Goal: Task Accomplishment & Management: Complete application form

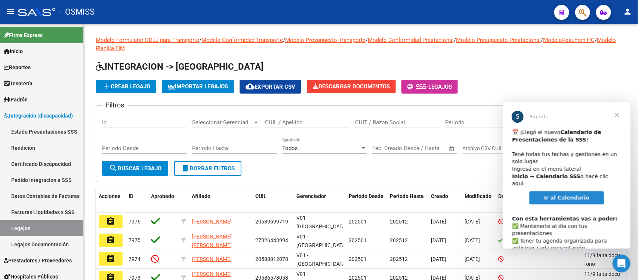
click at [616, 110] on span "Cerrar" at bounding box center [616, 114] width 27 height 27
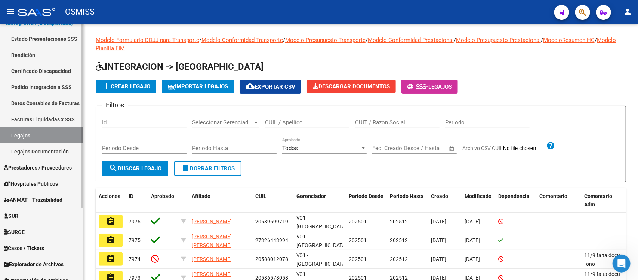
scroll to position [93, 0]
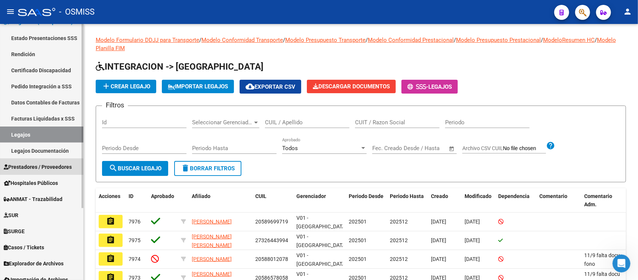
click at [36, 171] on link "Prestadores / Proveedores" at bounding box center [41, 166] width 83 height 16
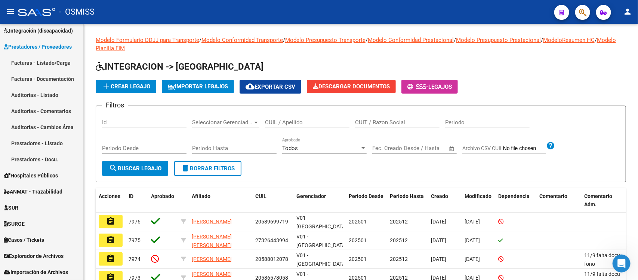
scroll to position [84, 0]
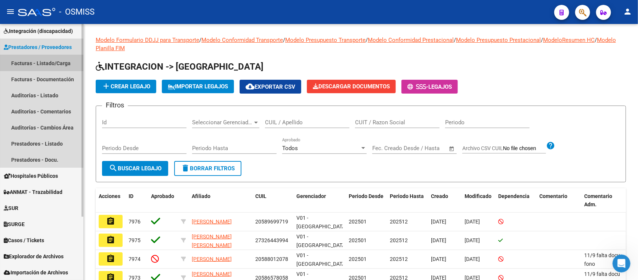
click at [36, 63] on link "Facturas - Listado/Carga" at bounding box center [41, 63] width 83 height 16
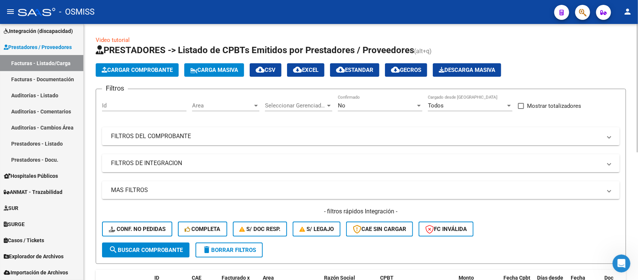
click at [230, 101] on div "Area Area" at bounding box center [225, 103] width 67 height 16
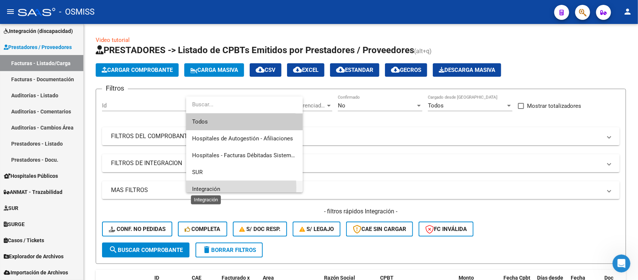
click at [216, 187] on span "Integración" at bounding box center [206, 188] width 28 height 7
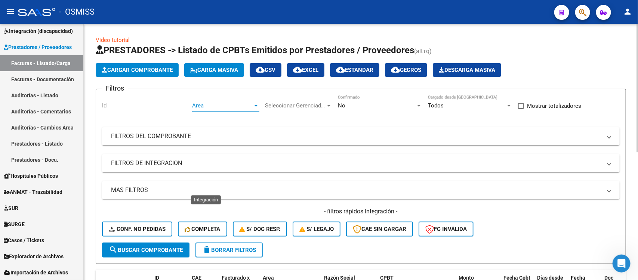
scroll to position [5, 0]
click at [328, 103] on div at bounding box center [329, 105] width 7 height 6
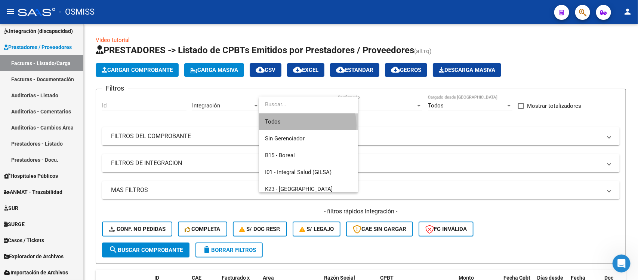
click at [303, 125] on span "Todos" at bounding box center [308, 121] width 87 height 17
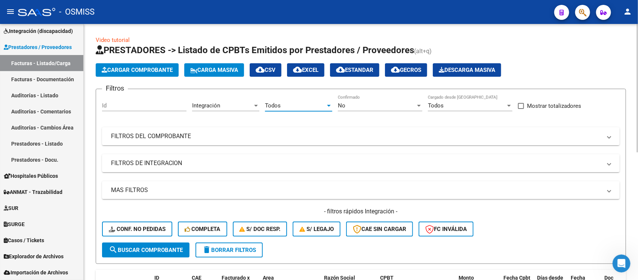
click at [247, 105] on div "Integración" at bounding box center [222, 105] width 61 height 7
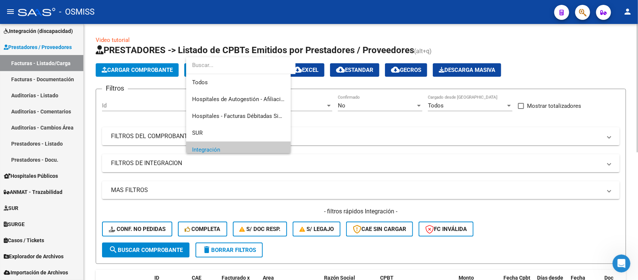
scroll to position [45, 0]
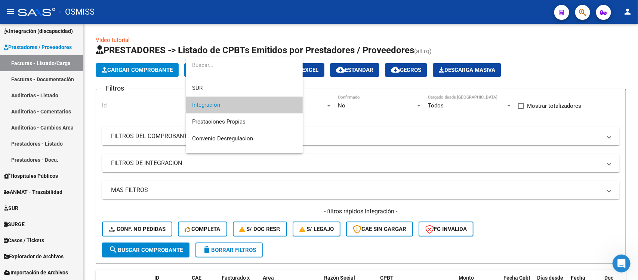
click at [264, 105] on span "Integración" at bounding box center [244, 104] width 105 height 17
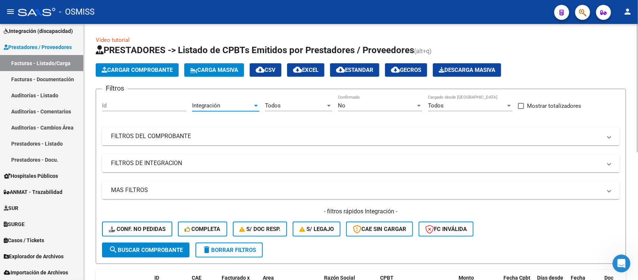
click at [291, 105] on div "Todos" at bounding box center [295, 105] width 61 height 7
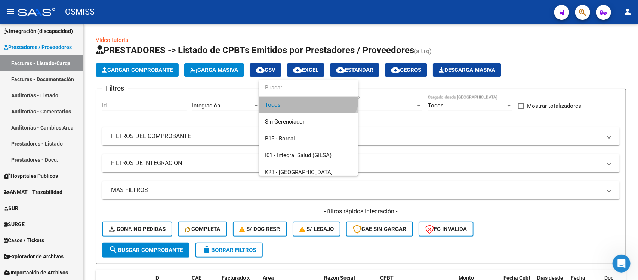
click at [290, 102] on span "Todos" at bounding box center [308, 104] width 87 height 17
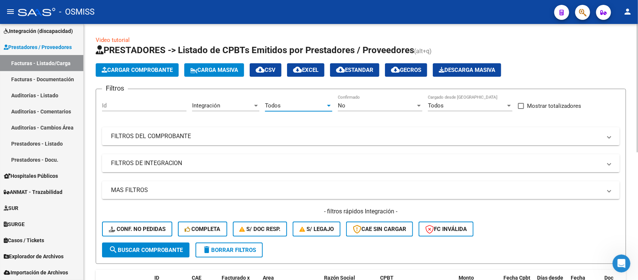
click at [293, 161] on mat-panel-title "FILTROS DE INTEGRACION" at bounding box center [356, 163] width 491 height 8
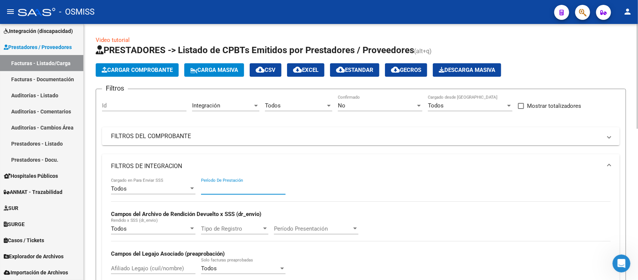
click at [258, 187] on input "Período De Prestación" at bounding box center [243, 188] width 84 height 7
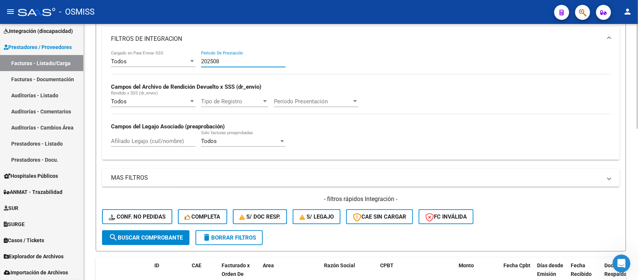
scroll to position [140, 0]
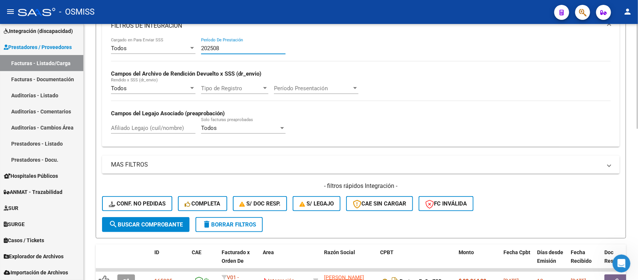
type input "202508"
click at [146, 222] on span "search Buscar Comprobante" at bounding box center [146, 224] width 74 height 7
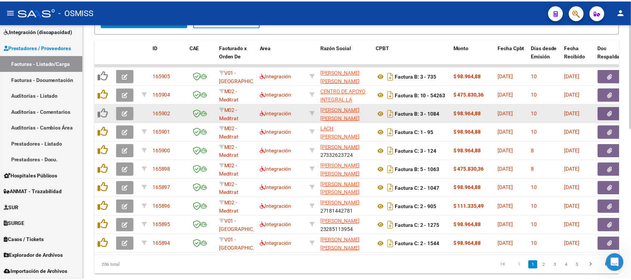
scroll to position [323, 0]
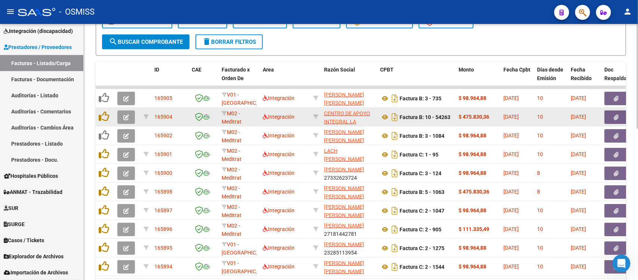
click at [132, 114] on button "button" at bounding box center [126, 116] width 18 height 13
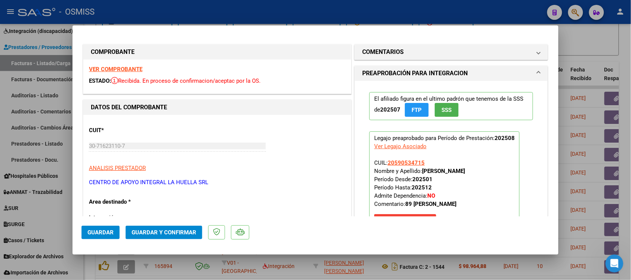
click at [115, 69] on strong "VER COMPROBANTE" at bounding box center [115, 69] width 53 height 7
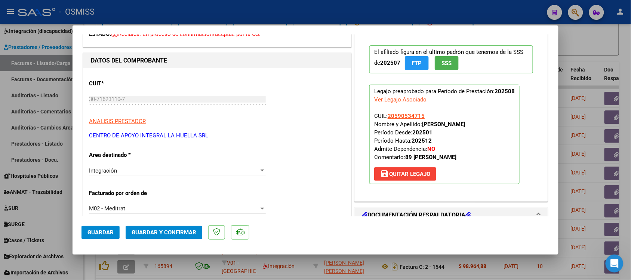
scroll to position [140, 0]
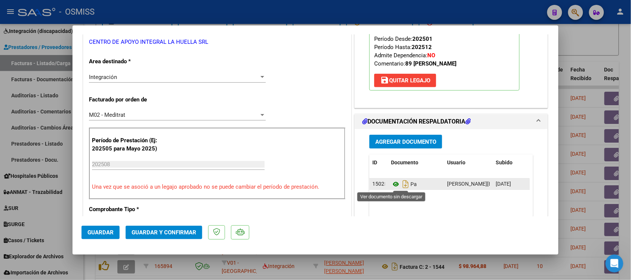
click at [393, 185] on icon at bounding box center [396, 183] width 10 height 9
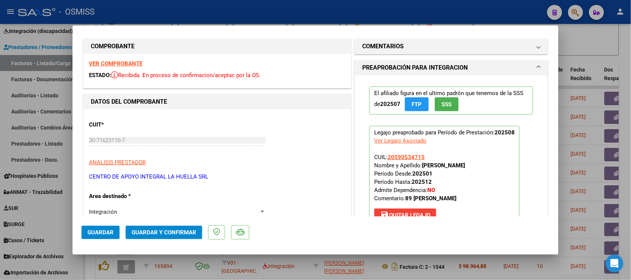
scroll to position [0, 0]
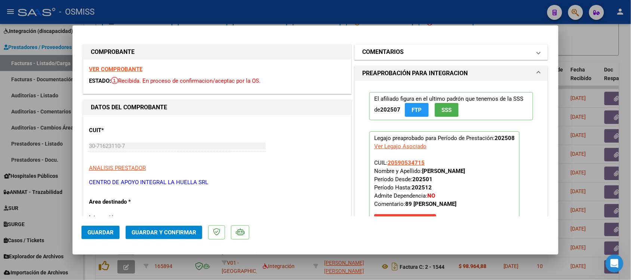
click at [374, 52] on h1 "COMENTARIOS" at bounding box center [382, 51] width 41 height 9
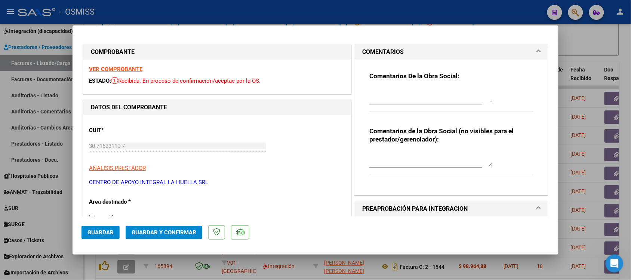
click at [407, 52] on mat-panel-title "COMENTARIOS" at bounding box center [446, 51] width 169 height 9
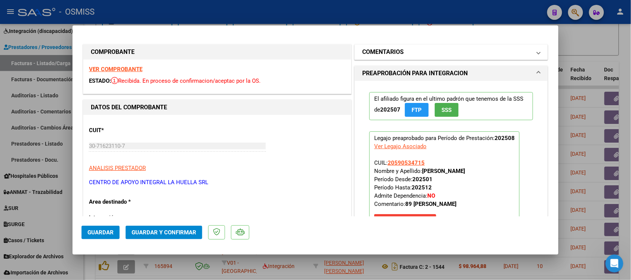
click at [367, 53] on h1 "COMENTARIOS" at bounding box center [382, 51] width 41 height 9
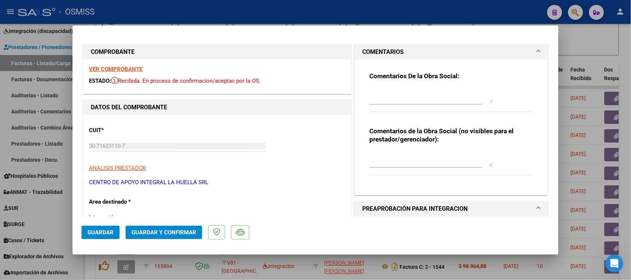
click at [373, 49] on h1 "COMENTARIOS" at bounding box center [382, 51] width 41 height 9
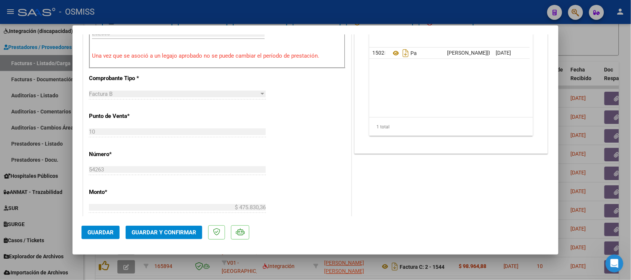
scroll to position [280, 0]
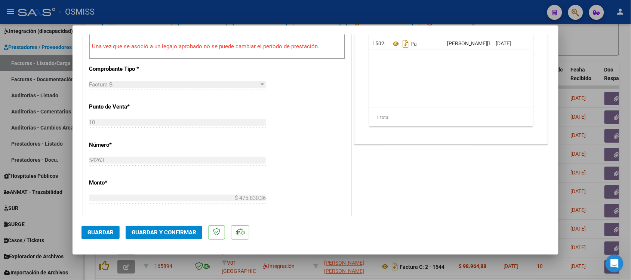
click at [617, 37] on div at bounding box center [315, 140] width 631 height 280
type input "$ 0,00"
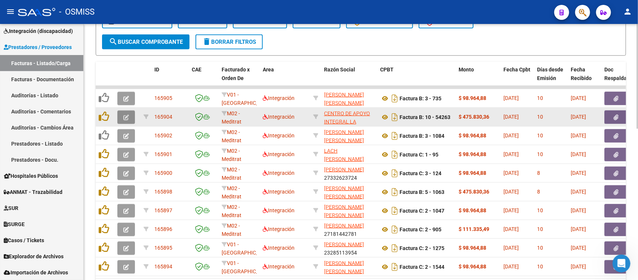
click at [129, 116] on button "button" at bounding box center [126, 116] width 18 height 13
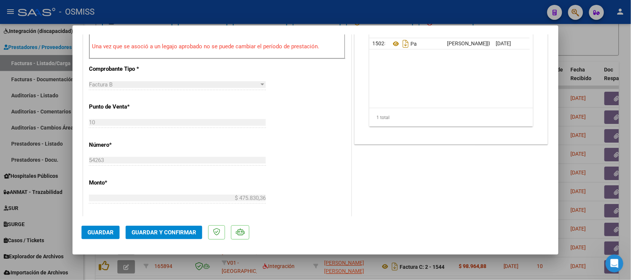
scroll to position [327, 0]
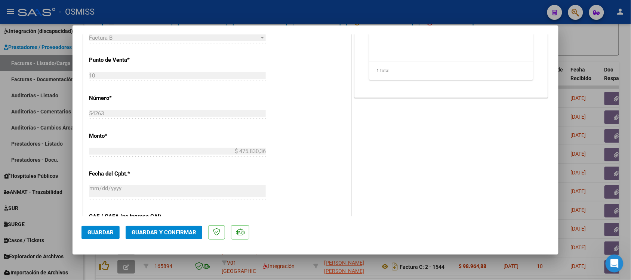
click at [180, 226] on button "Guardar y Confirmar" at bounding box center [164, 231] width 77 height 13
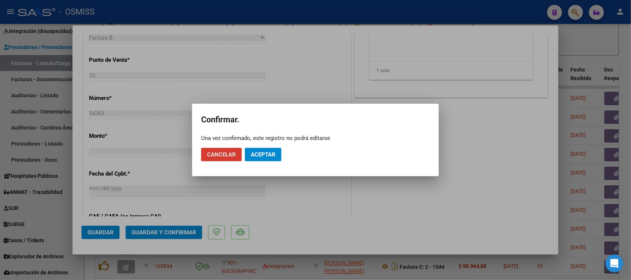
click at [272, 162] on mat-dialog-actions "Cancelar Aceptar" at bounding box center [315, 154] width 229 height 25
click at [272, 154] on span "Aceptar" at bounding box center [263, 154] width 25 height 7
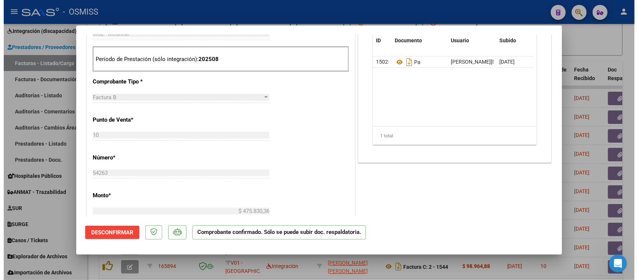
scroll to position [234, 0]
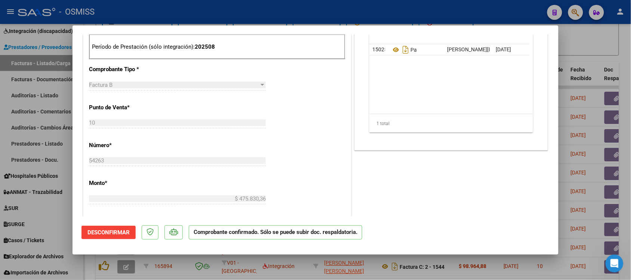
click at [599, 43] on div at bounding box center [315, 140] width 631 height 280
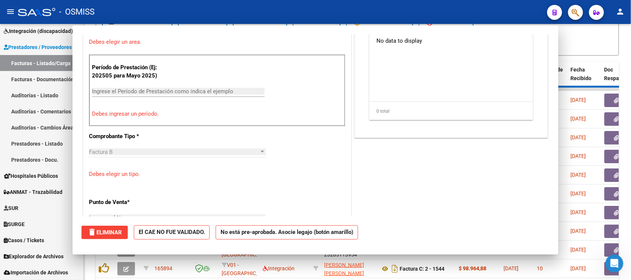
scroll to position [0, 0]
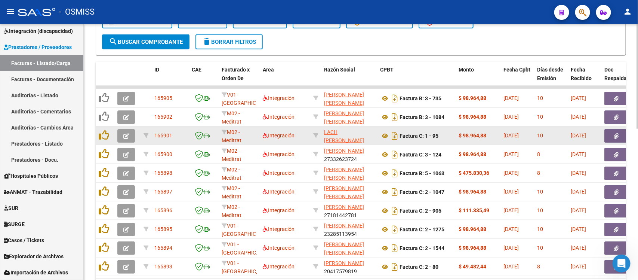
click at [127, 133] on icon "button" at bounding box center [126, 136] width 6 height 6
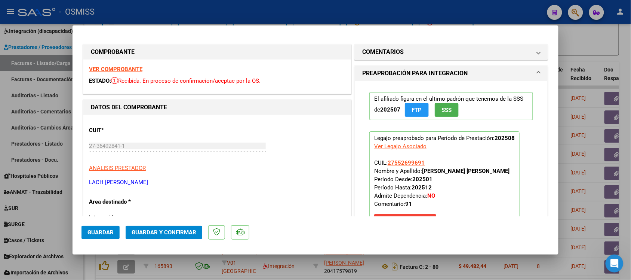
click at [133, 68] on strong "VER COMPROBANTE" at bounding box center [115, 69] width 53 height 7
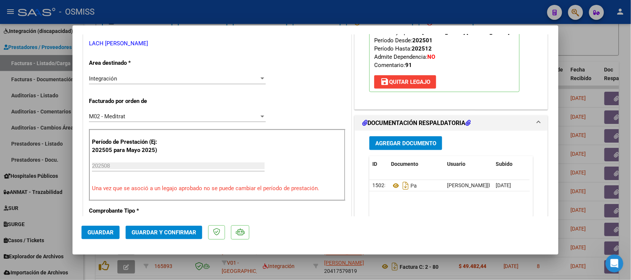
scroll to position [140, 0]
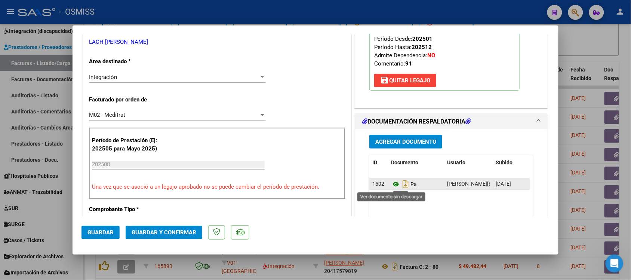
click at [391, 184] on icon at bounding box center [396, 183] width 10 height 9
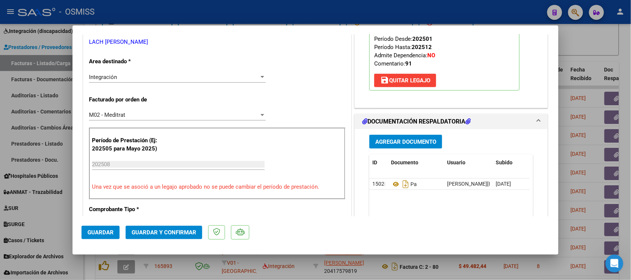
scroll to position [0, 0]
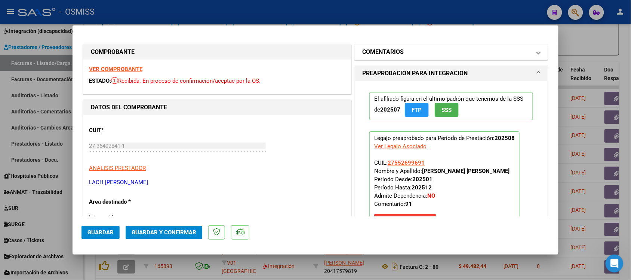
click at [373, 50] on h1 "COMENTARIOS" at bounding box center [382, 51] width 41 height 9
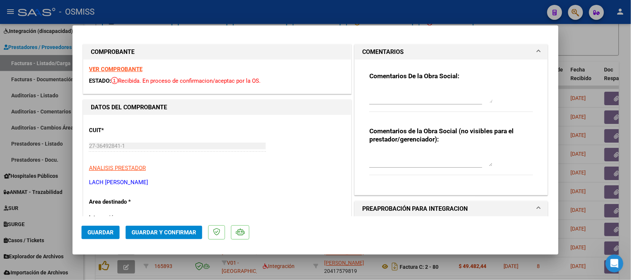
click at [373, 50] on h1 "COMENTARIOS" at bounding box center [382, 51] width 41 height 9
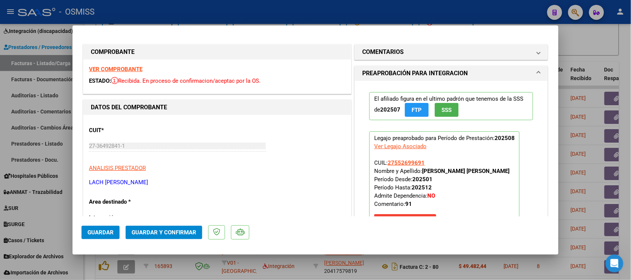
click at [129, 65] on div "VER COMPROBANTE ESTADO: Recibida. En proceso de confirmacion/aceptac por la OS." at bounding box center [217, 76] width 268 height 34
click at [127, 68] on strong "VER COMPROBANTE" at bounding box center [115, 69] width 53 height 7
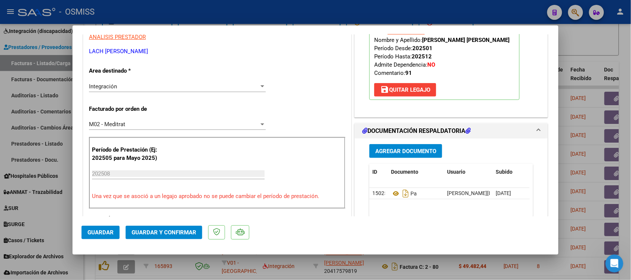
scroll to position [187, 0]
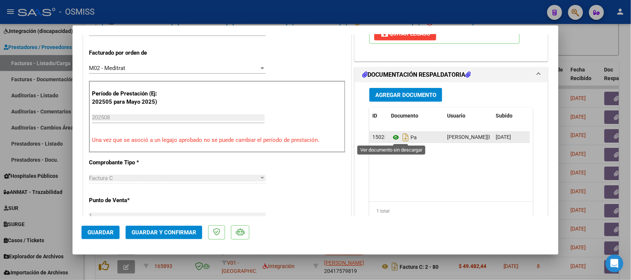
click at [394, 138] on icon at bounding box center [396, 137] width 10 height 9
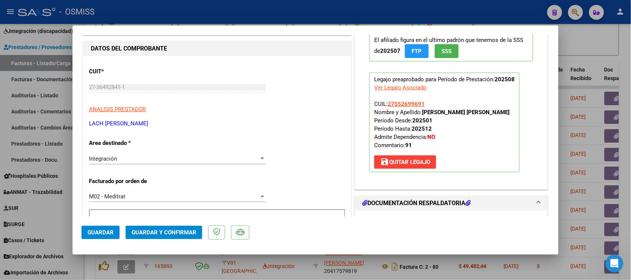
scroll to position [0, 0]
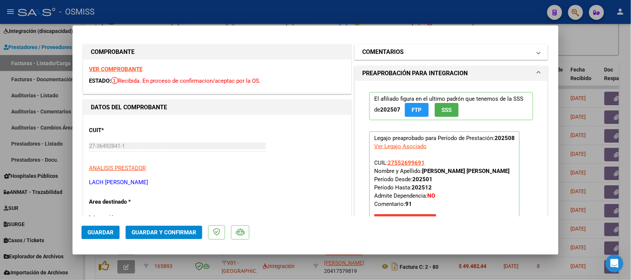
click at [385, 48] on h1 "COMENTARIOS" at bounding box center [382, 51] width 41 height 9
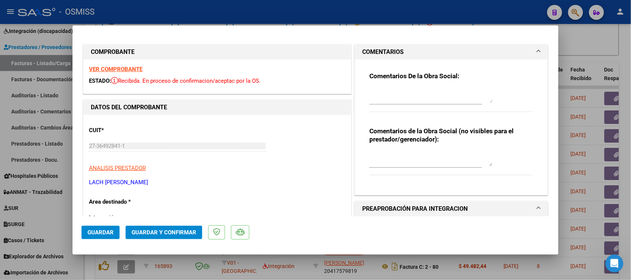
click at [385, 48] on h1 "COMENTARIOS" at bounding box center [382, 51] width 41 height 9
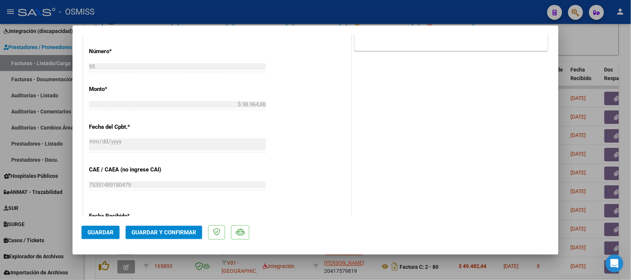
scroll to position [327, 0]
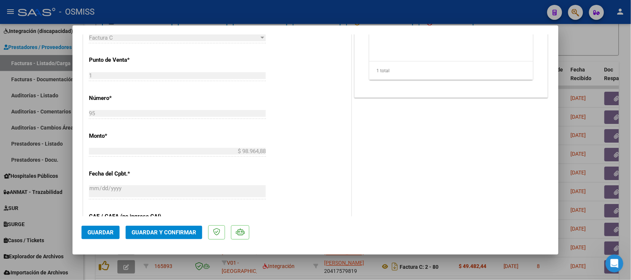
click at [165, 232] on span "Guardar y Confirmar" at bounding box center [164, 232] width 65 height 7
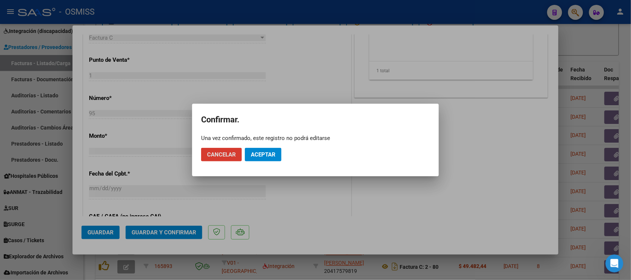
click at [278, 158] on button "Aceptar" at bounding box center [263, 154] width 37 height 13
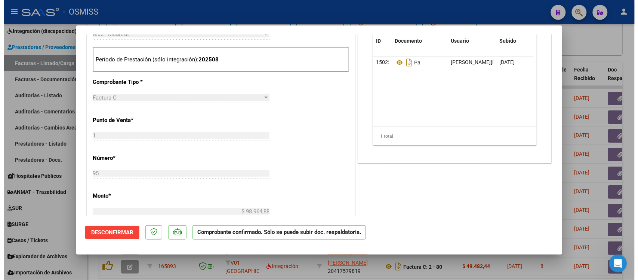
scroll to position [234, 0]
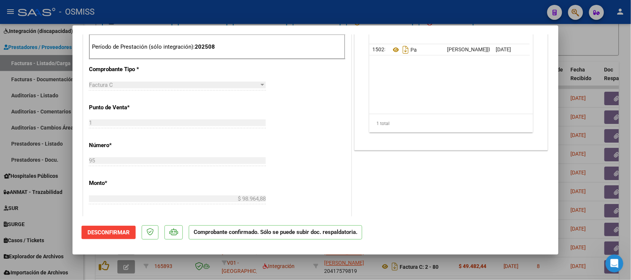
click at [604, 49] on div at bounding box center [315, 140] width 631 height 280
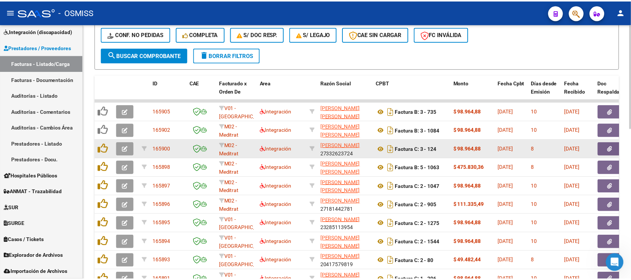
scroll to position [323, 0]
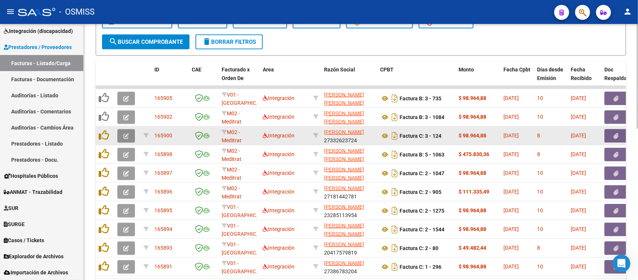
click at [125, 133] on icon "button" at bounding box center [126, 136] width 6 height 6
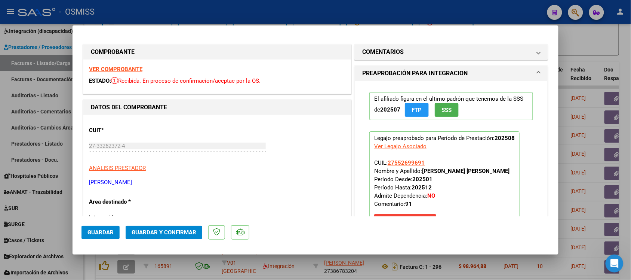
scroll to position [234, 0]
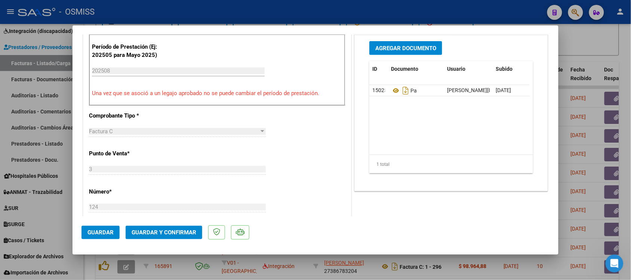
click at [592, 47] on div at bounding box center [315, 140] width 631 height 280
type input "$ 0,00"
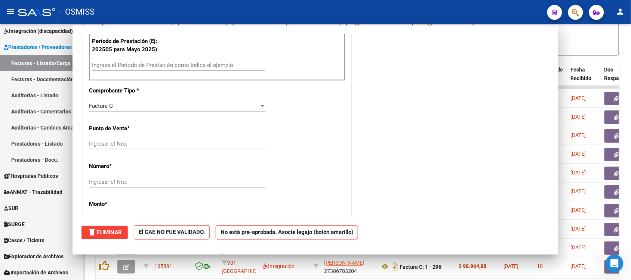
scroll to position [228, 0]
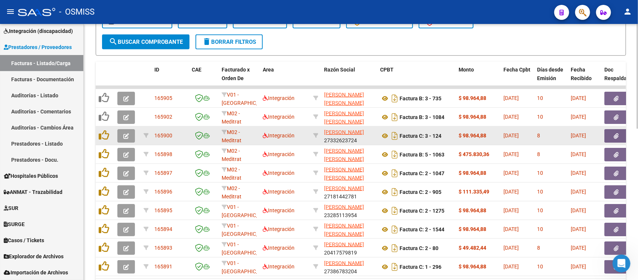
click at [126, 133] on icon "button" at bounding box center [126, 136] width 6 height 6
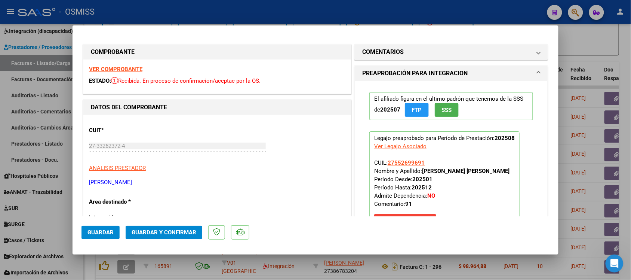
click at [108, 67] on strong "VER COMPROBANTE" at bounding box center [115, 69] width 53 height 7
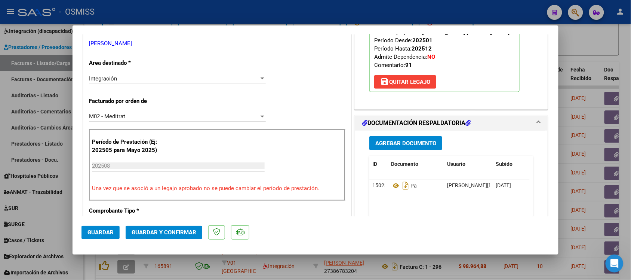
scroll to position [187, 0]
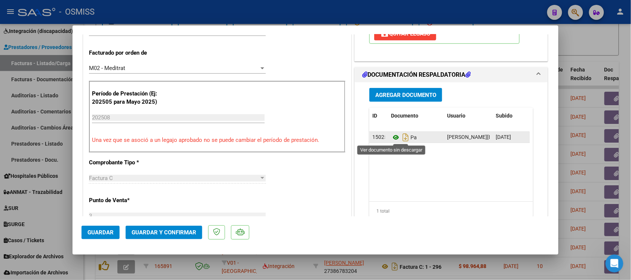
click at [391, 137] on icon at bounding box center [396, 137] width 10 height 9
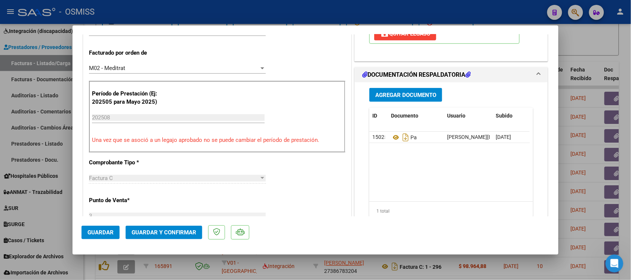
scroll to position [0, 0]
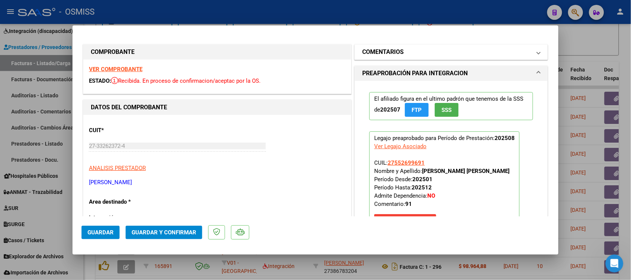
click at [389, 46] on mat-expansion-panel-header "COMENTARIOS" at bounding box center [451, 51] width 193 height 15
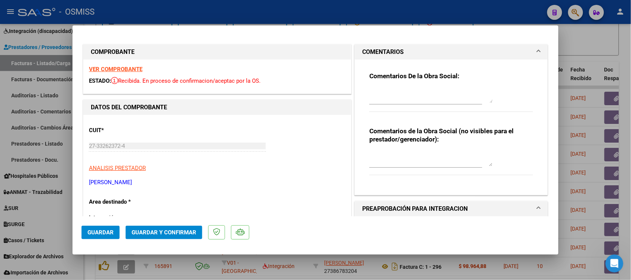
click at [389, 46] on mat-expansion-panel-header "COMENTARIOS" at bounding box center [451, 51] width 193 height 15
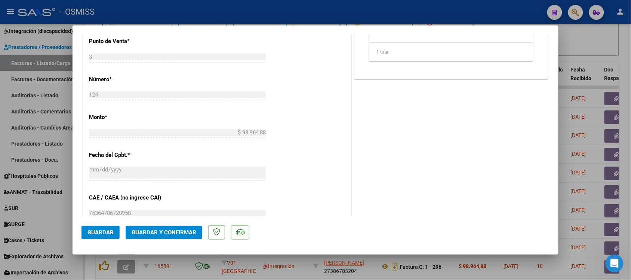
scroll to position [374, 0]
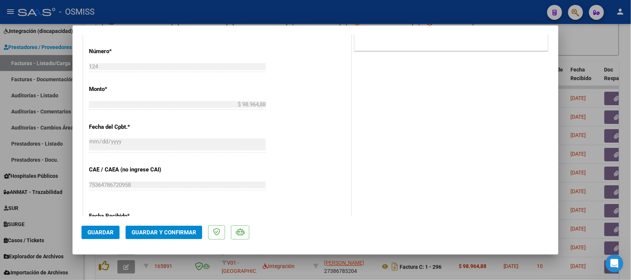
click at [172, 232] on span "Guardar y Confirmar" at bounding box center [164, 232] width 65 height 7
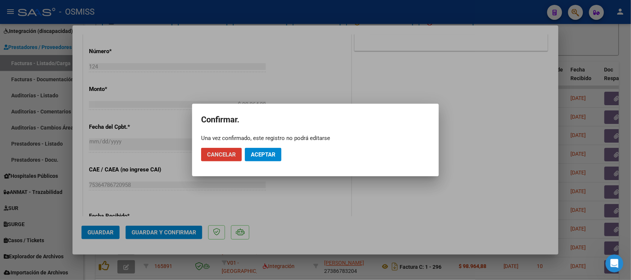
click at [265, 151] on span "Aceptar" at bounding box center [263, 154] width 25 height 7
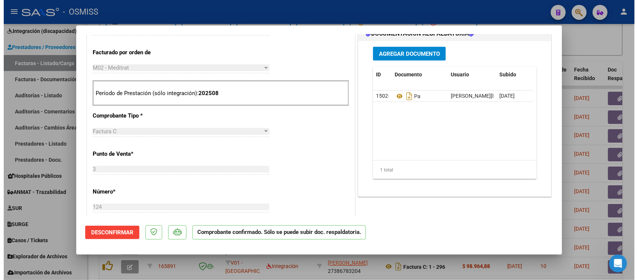
scroll to position [234, 0]
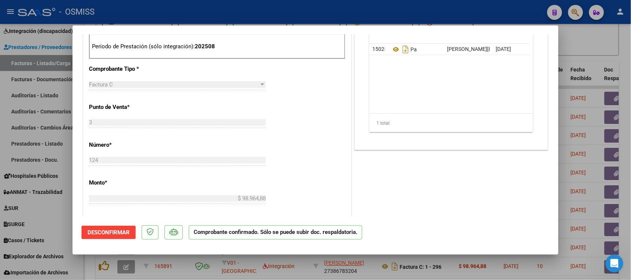
click at [597, 38] on div at bounding box center [315, 140] width 631 height 280
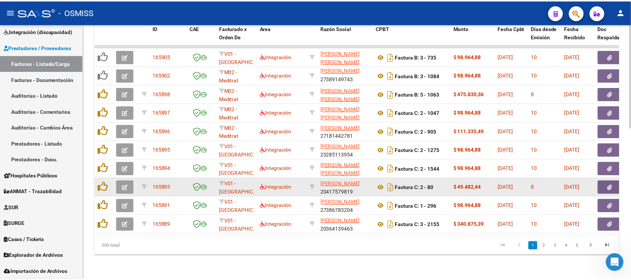
scroll to position [323, 0]
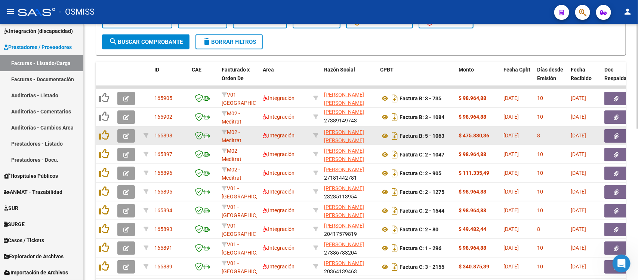
click at [120, 134] on button "button" at bounding box center [126, 135] width 18 height 13
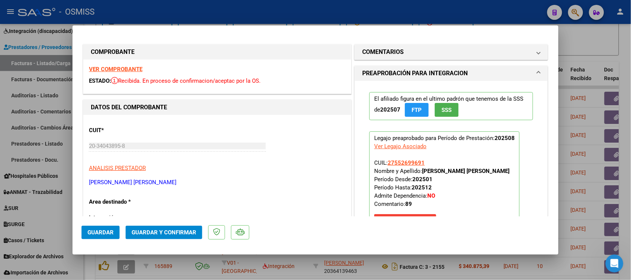
click at [134, 66] on strong "VER COMPROBANTE" at bounding box center [115, 69] width 53 height 7
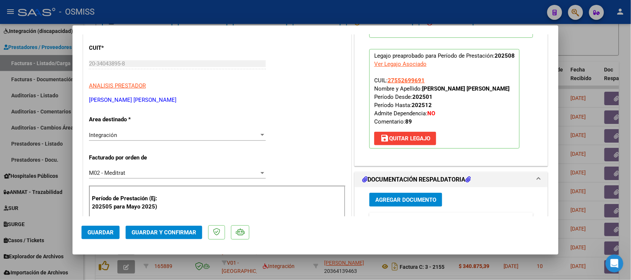
scroll to position [187, 0]
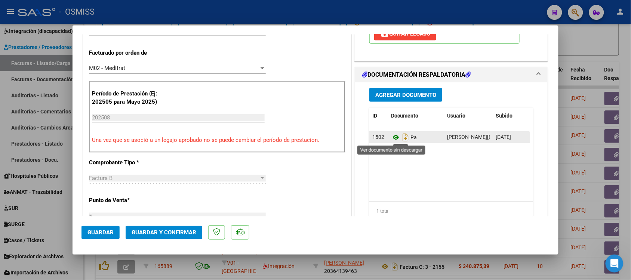
click at [393, 139] on icon at bounding box center [396, 137] width 10 height 9
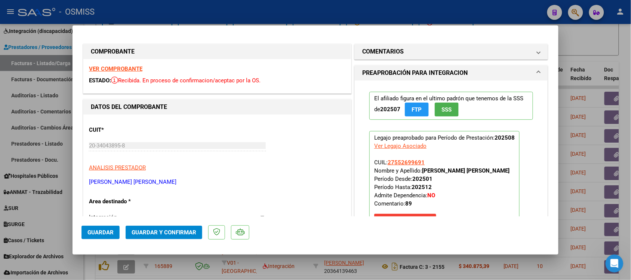
scroll to position [0, 0]
click at [387, 50] on h1 "COMENTARIOS" at bounding box center [382, 51] width 41 height 9
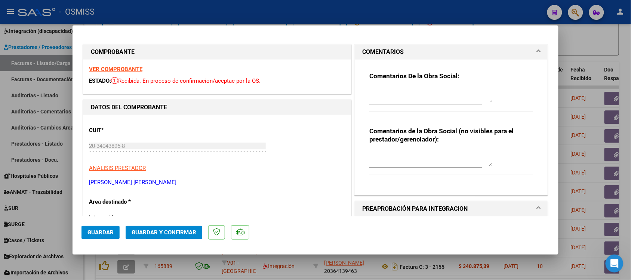
click at [120, 66] on strong "VER COMPROBANTE" at bounding box center [115, 69] width 53 height 7
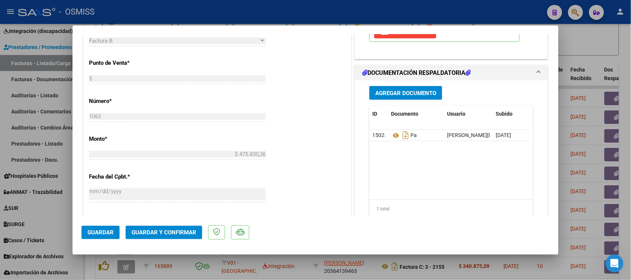
scroll to position [327, 0]
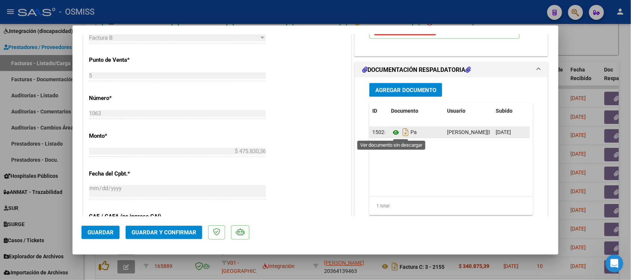
click at [392, 133] on icon at bounding box center [396, 132] width 10 height 9
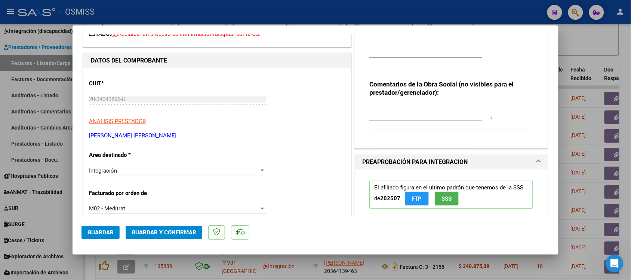
scroll to position [0, 0]
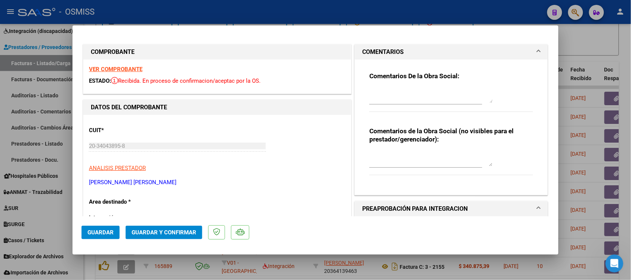
click at [384, 46] on mat-expansion-panel-header "COMENTARIOS" at bounding box center [451, 51] width 193 height 15
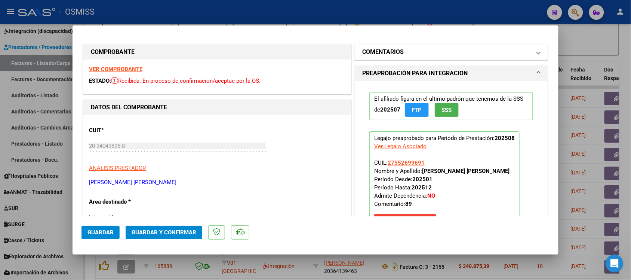
click at [357, 53] on mat-expansion-panel-header "COMENTARIOS" at bounding box center [451, 51] width 193 height 15
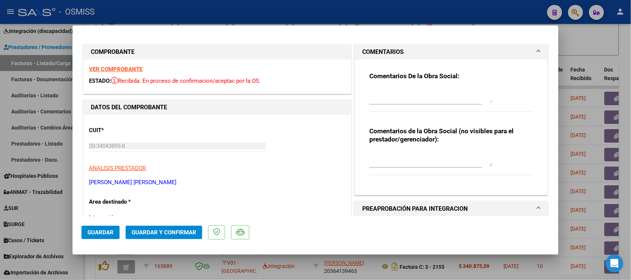
click at [366, 52] on h1 "COMENTARIOS" at bounding box center [382, 51] width 41 height 9
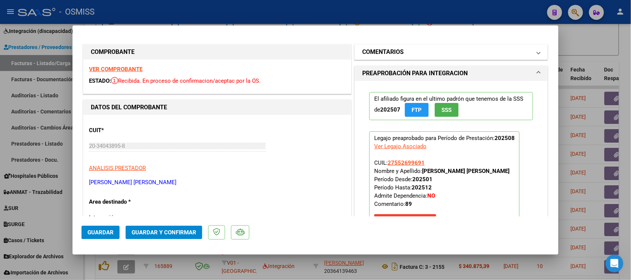
click at [365, 52] on h1 "COMENTARIOS" at bounding box center [382, 51] width 41 height 9
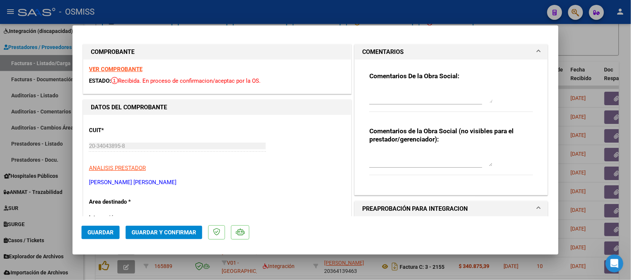
click at [367, 48] on h1 "COMENTARIOS" at bounding box center [382, 51] width 41 height 9
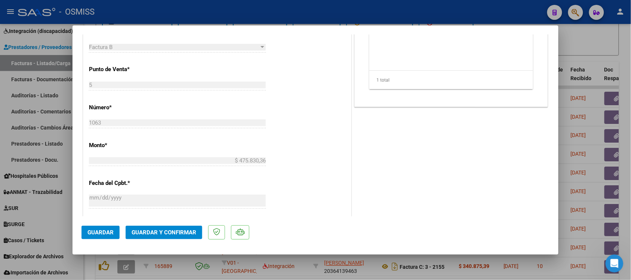
scroll to position [327, 0]
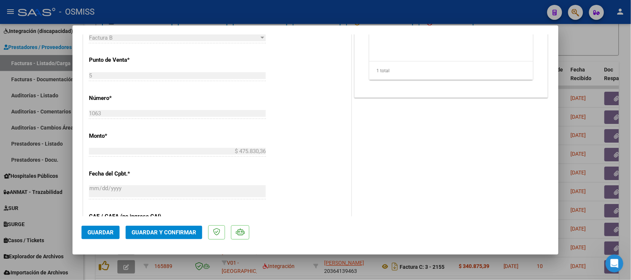
click at [188, 229] on span "Guardar y Confirmar" at bounding box center [164, 232] width 65 height 7
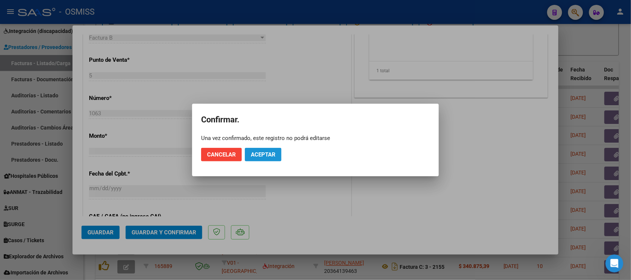
click at [275, 151] on span "Aceptar" at bounding box center [263, 154] width 25 height 7
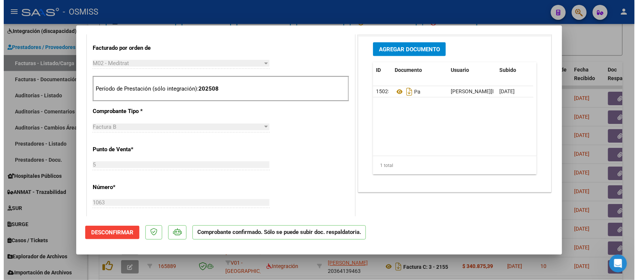
scroll to position [187, 0]
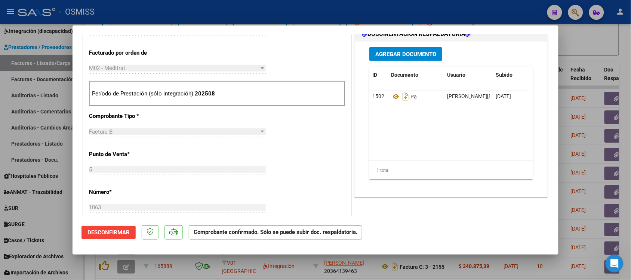
click at [593, 50] on div at bounding box center [315, 140] width 631 height 280
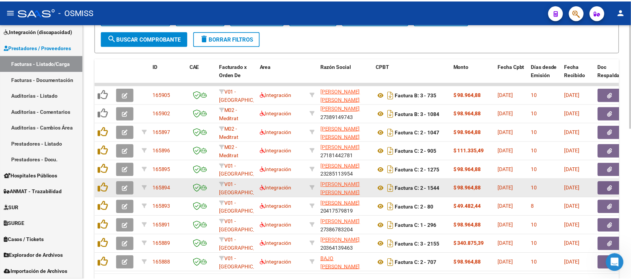
scroll to position [323, 0]
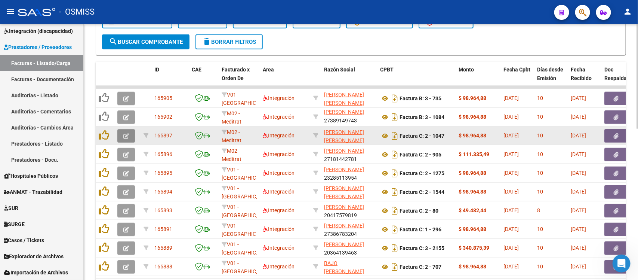
click at [124, 135] on icon "button" at bounding box center [126, 136] width 6 height 6
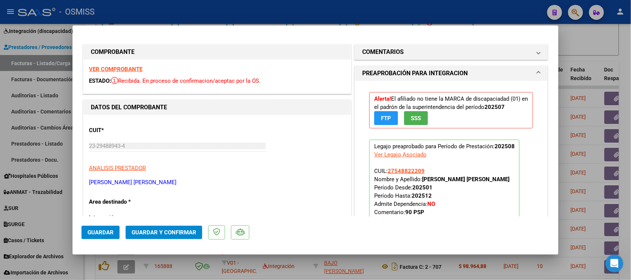
click at [624, 52] on div at bounding box center [315, 140] width 631 height 280
type input "$ 0,00"
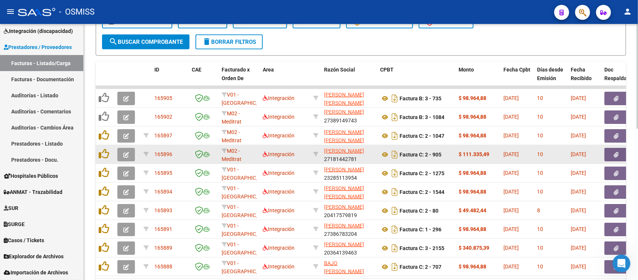
click at [118, 152] on button "button" at bounding box center [126, 154] width 18 height 13
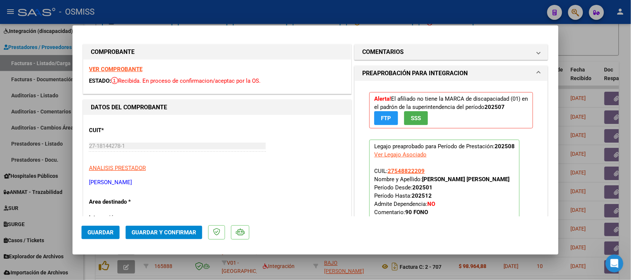
click at [620, 36] on div at bounding box center [315, 140] width 631 height 280
type input "$ 0,00"
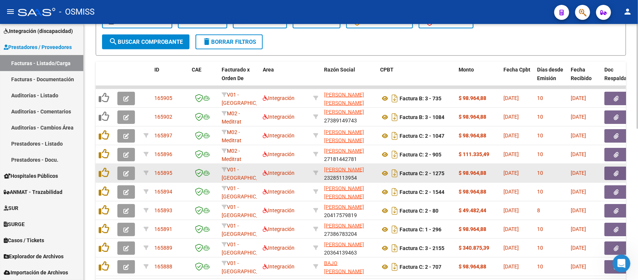
click at [124, 170] on span "button" at bounding box center [126, 173] width 6 height 7
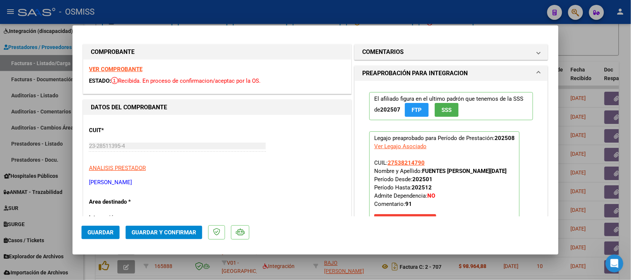
click at [105, 65] on div "VER COMPROBANTE ESTADO: Recibida. En proceso de confirmacion/aceptac por la OS." at bounding box center [217, 76] width 268 height 34
click at [107, 70] on strong "VER COMPROBANTE" at bounding box center [115, 69] width 53 height 7
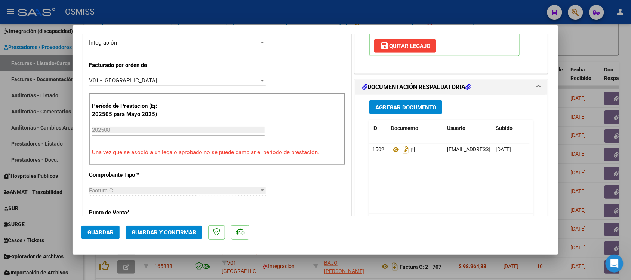
scroll to position [187, 0]
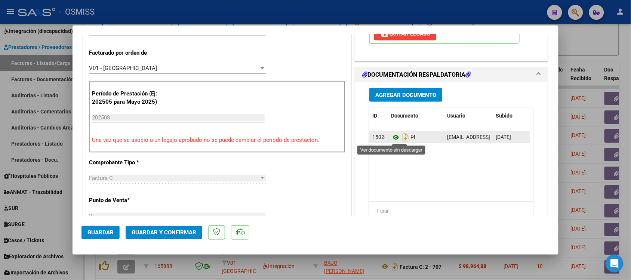
click at [394, 136] on icon at bounding box center [396, 137] width 10 height 9
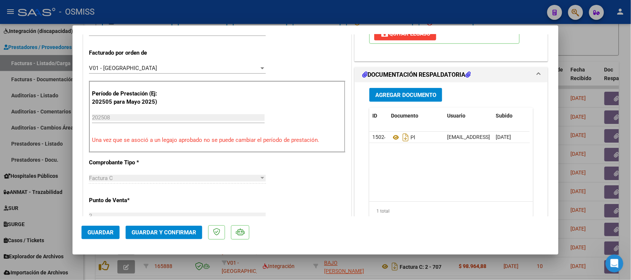
scroll to position [0, 0]
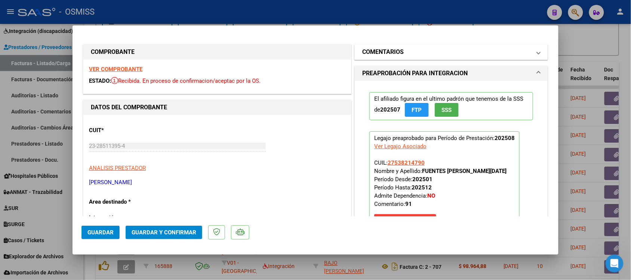
click at [370, 50] on h1 "COMENTARIOS" at bounding box center [382, 51] width 41 height 9
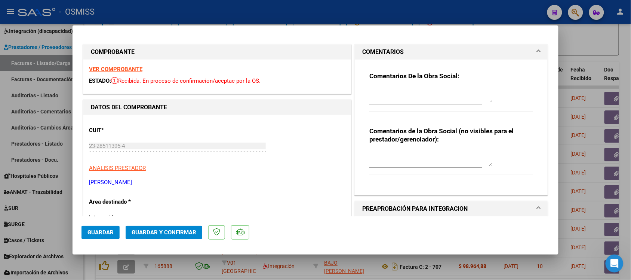
click at [383, 49] on h1 "COMENTARIOS" at bounding box center [382, 51] width 41 height 9
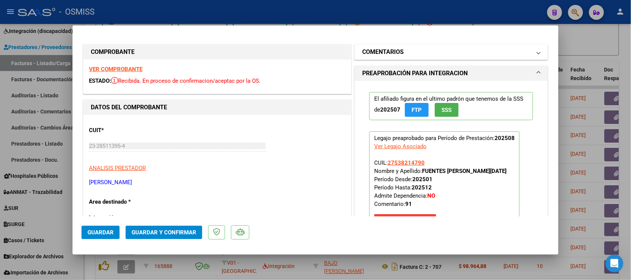
click at [401, 53] on mat-panel-title "COMENTARIOS" at bounding box center [446, 51] width 169 height 9
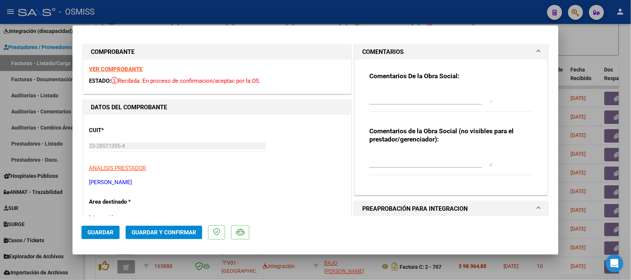
click at [401, 50] on mat-panel-title "COMENTARIOS" at bounding box center [446, 51] width 169 height 9
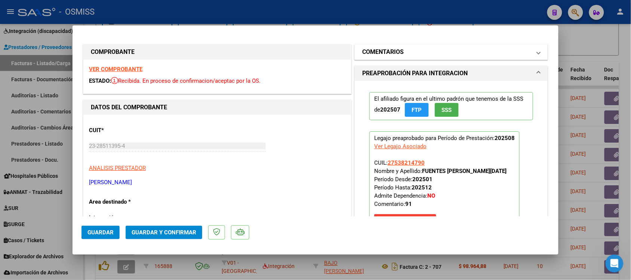
click at [368, 52] on h1 "COMENTARIOS" at bounding box center [382, 51] width 41 height 9
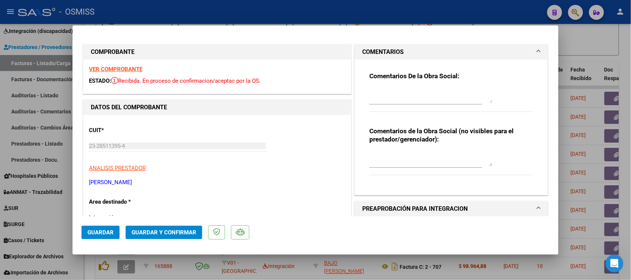
click at [368, 52] on h1 "COMENTARIOS" at bounding box center [382, 51] width 41 height 9
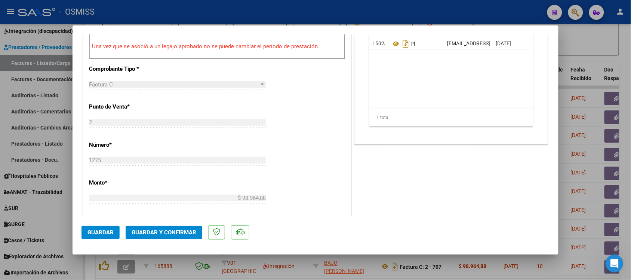
scroll to position [327, 0]
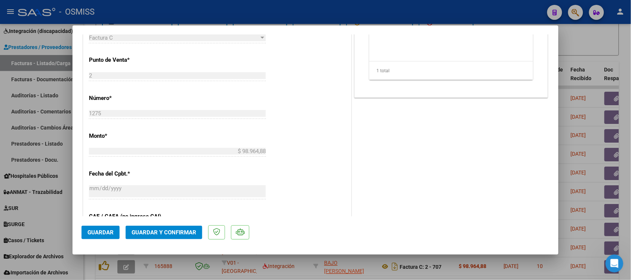
click at [175, 229] on span "Guardar y Confirmar" at bounding box center [164, 232] width 65 height 7
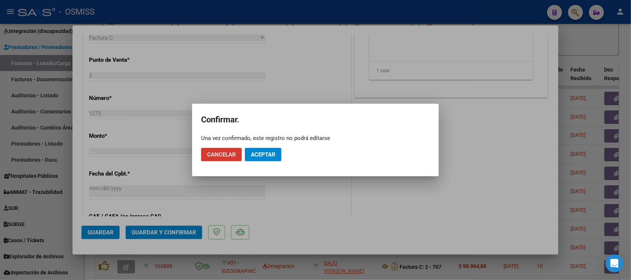
click at [268, 148] on button "Aceptar" at bounding box center [263, 154] width 37 height 13
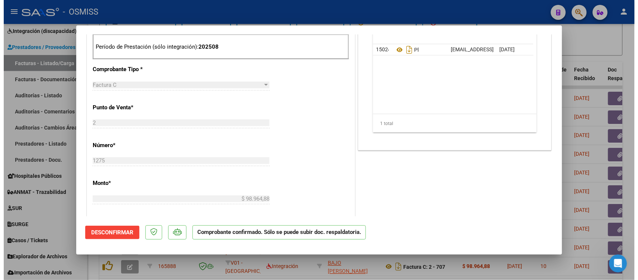
scroll to position [187, 0]
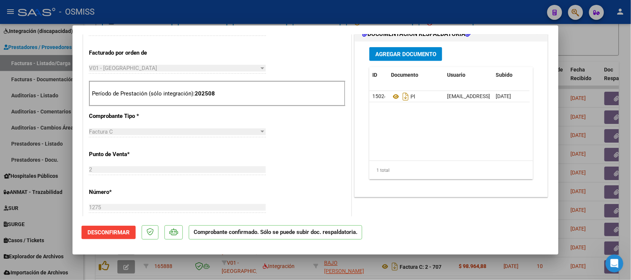
click at [601, 53] on div at bounding box center [315, 140] width 631 height 280
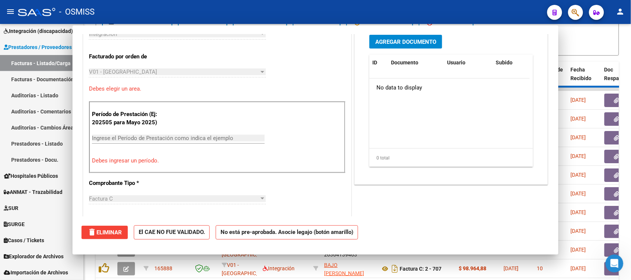
scroll to position [0, 0]
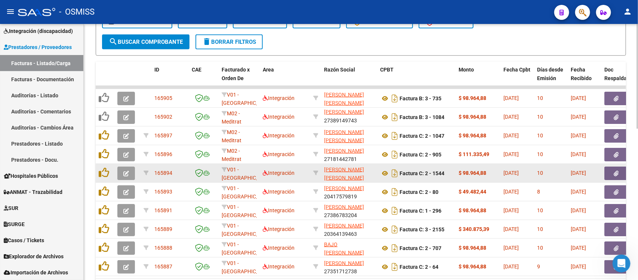
click at [123, 172] on icon "button" at bounding box center [126, 173] width 6 height 6
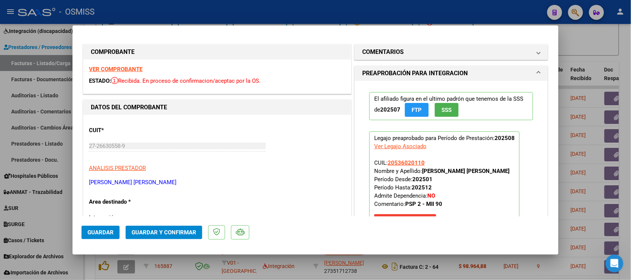
click at [127, 67] on strong "VER COMPROBANTE" at bounding box center [115, 69] width 53 height 7
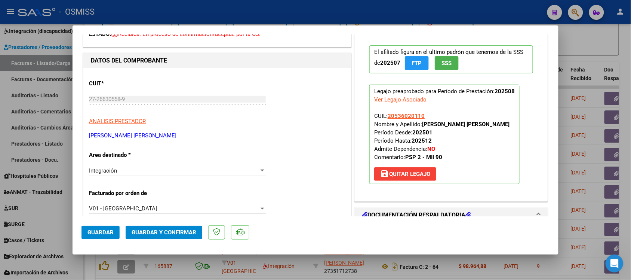
scroll to position [140, 0]
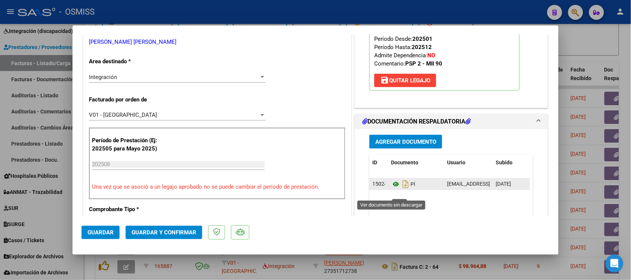
click at [391, 188] on icon at bounding box center [396, 183] width 10 height 9
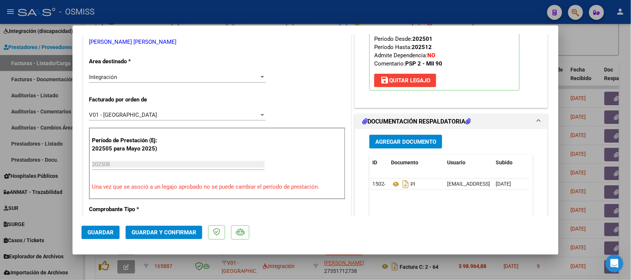
scroll to position [0, 0]
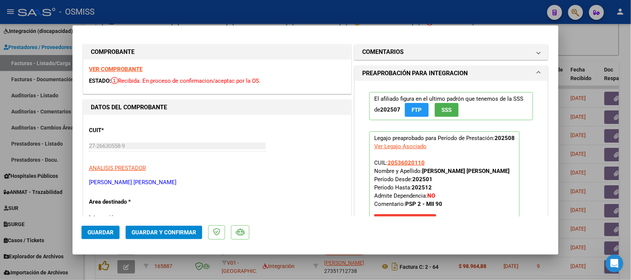
click at [371, 47] on h1 "COMENTARIOS" at bounding box center [382, 51] width 41 height 9
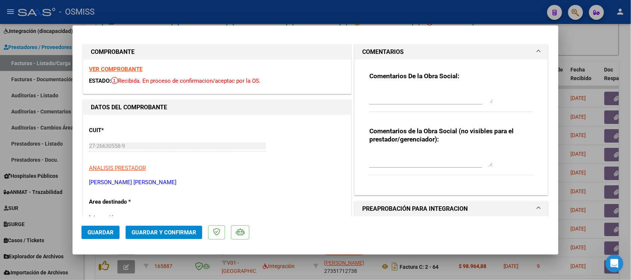
click at [370, 49] on h1 "COMENTARIOS" at bounding box center [382, 51] width 41 height 9
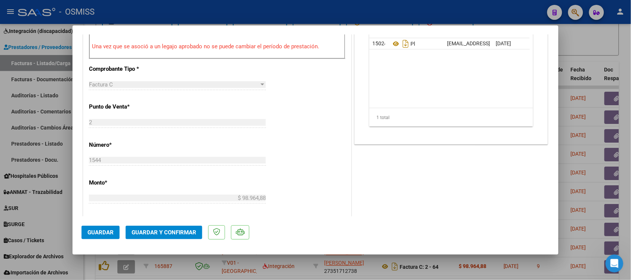
scroll to position [327, 0]
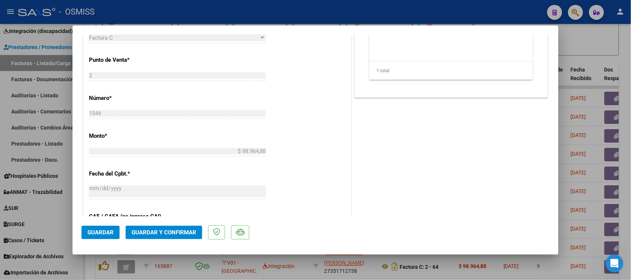
click at [174, 236] on button "Guardar y Confirmar" at bounding box center [164, 231] width 77 height 13
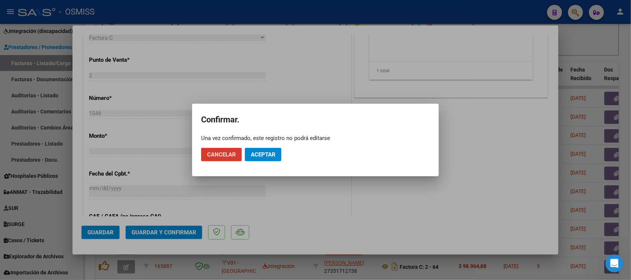
click at [272, 154] on span "Aceptar" at bounding box center [263, 154] width 25 height 7
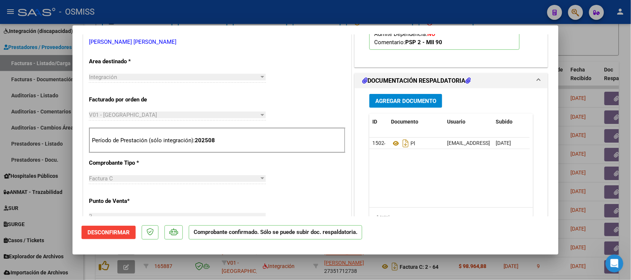
scroll to position [187, 0]
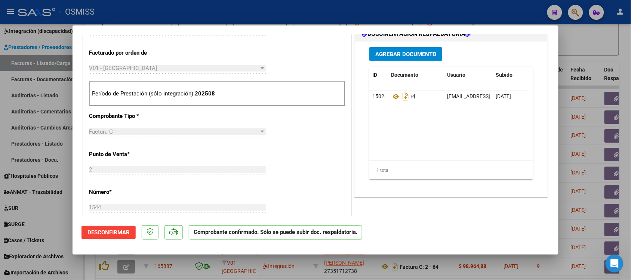
click at [610, 50] on div at bounding box center [315, 140] width 631 height 280
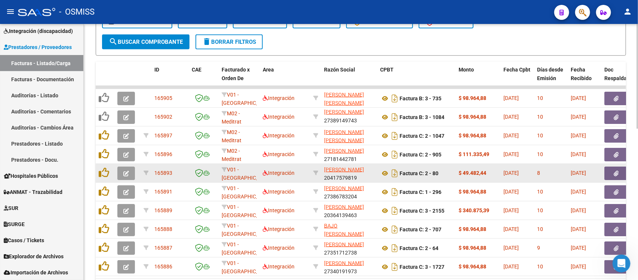
click at [125, 171] on icon "button" at bounding box center [126, 173] width 6 height 6
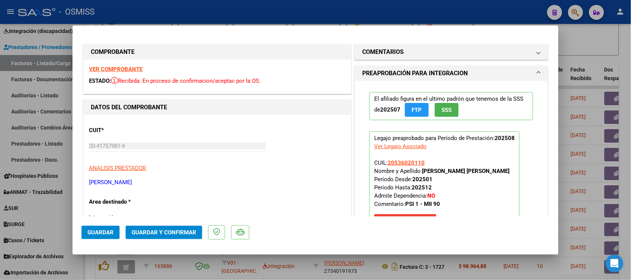
click at [125, 66] on strong "VER COMPROBANTE" at bounding box center [115, 69] width 53 height 7
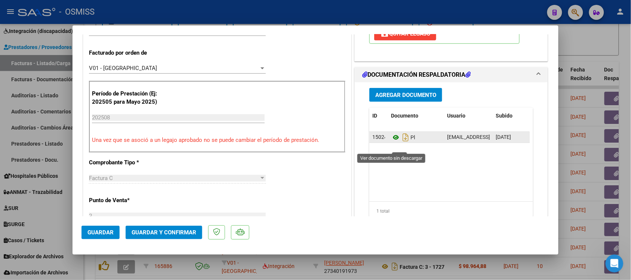
click at [392, 142] on icon at bounding box center [396, 137] width 10 height 9
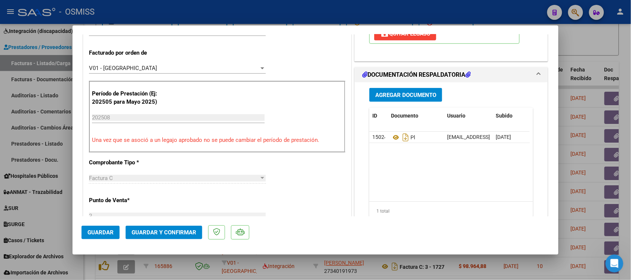
scroll to position [0, 0]
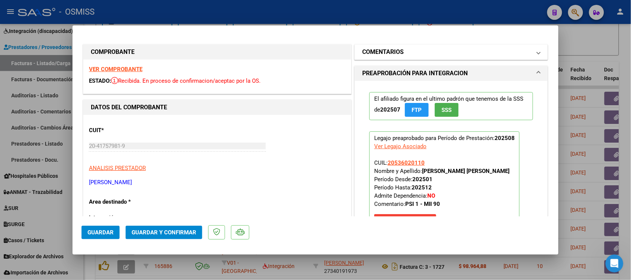
click at [376, 46] on mat-expansion-panel-header "COMENTARIOS" at bounding box center [451, 51] width 193 height 15
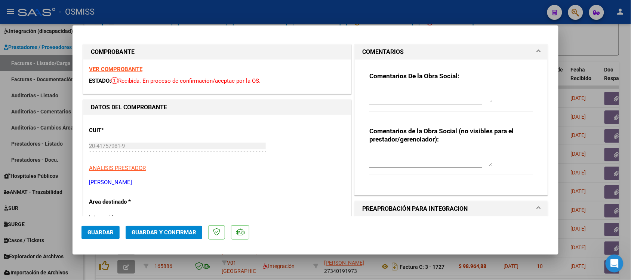
click at [373, 50] on h1 "COMENTARIOS" at bounding box center [382, 51] width 41 height 9
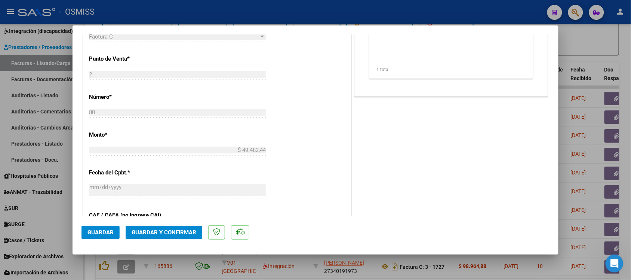
scroll to position [374, 0]
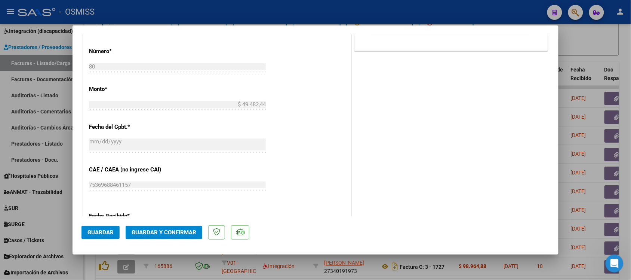
click at [184, 232] on span "Guardar y Confirmar" at bounding box center [164, 232] width 65 height 7
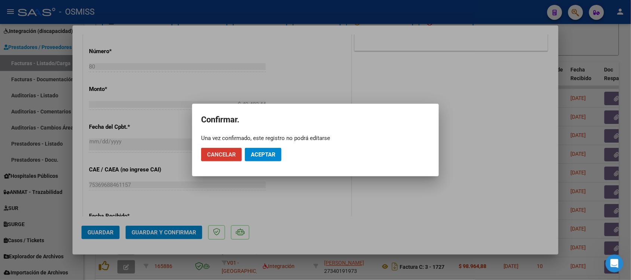
click at [271, 150] on button "Aceptar" at bounding box center [263, 154] width 37 height 13
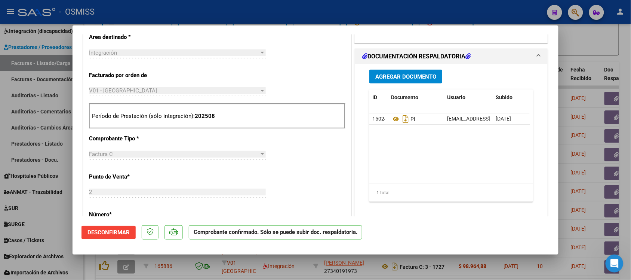
scroll to position [187, 0]
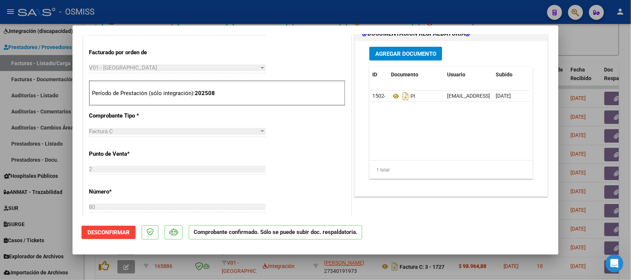
click at [595, 55] on div at bounding box center [315, 140] width 631 height 280
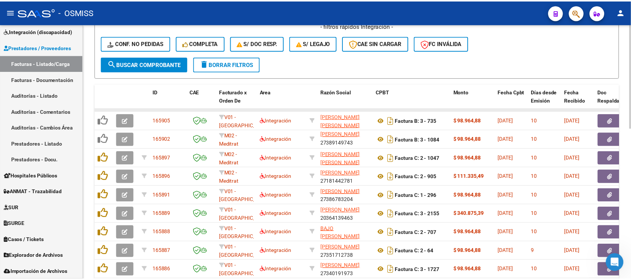
scroll to position [323, 0]
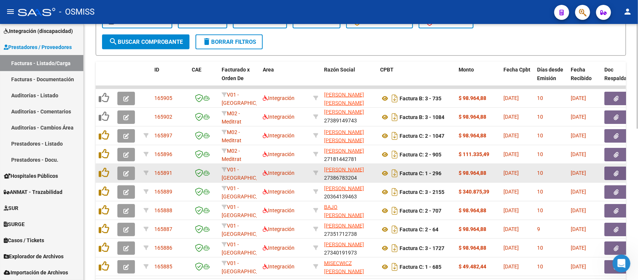
click at [121, 172] on button "button" at bounding box center [126, 172] width 18 height 13
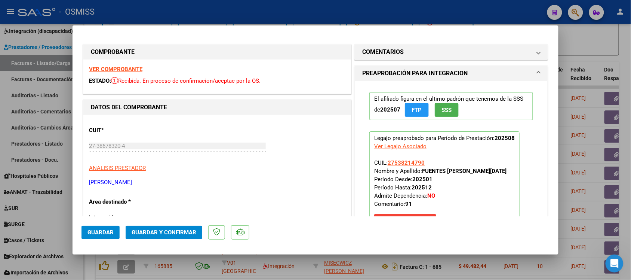
click at [118, 70] on strong "VER COMPROBANTE" at bounding box center [115, 69] width 53 height 7
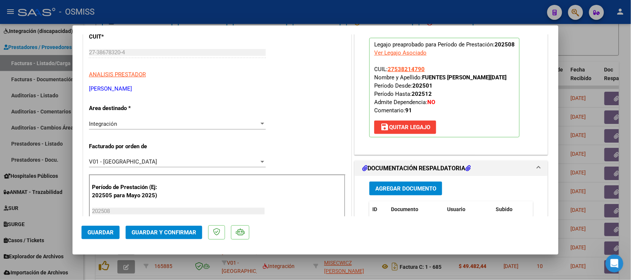
scroll to position [140, 0]
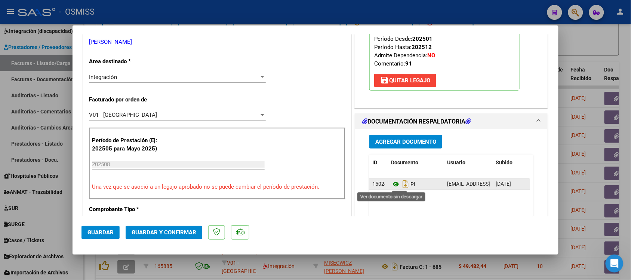
click at [391, 185] on icon at bounding box center [396, 183] width 10 height 9
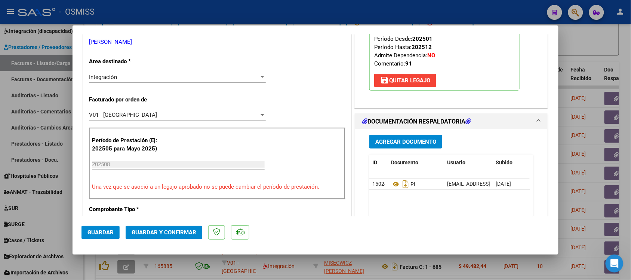
scroll to position [0, 0]
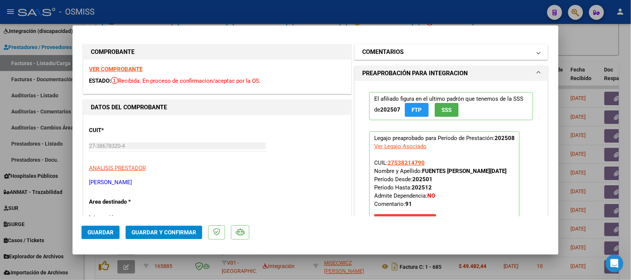
click at [371, 49] on h1 "COMENTARIOS" at bounding box center [382, 51] width 41 height 9
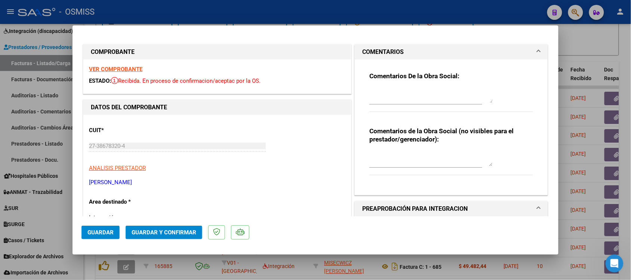
click at [371, 49] on h1 "COMENTARIOS" at bounding box center [382, 51] width 41 height 9
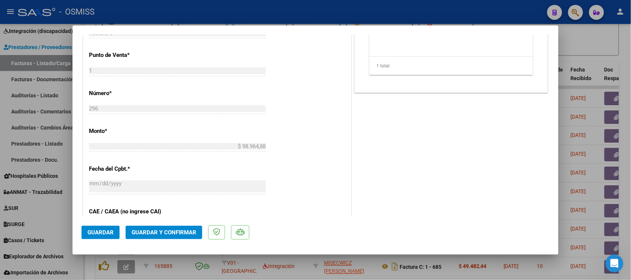
scroll to position [374, 0]
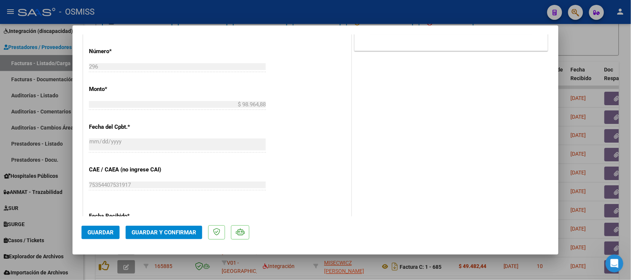
click at [187, 231] on span "Guardar y Confirmar" at bounding box center [164, 232] width 65 height 7
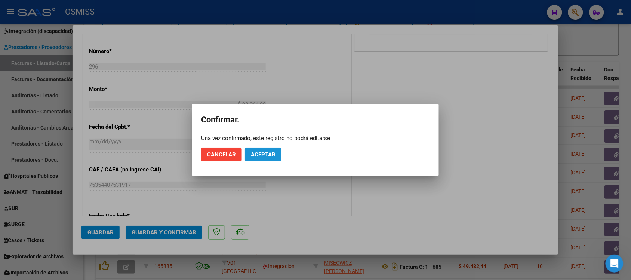
click at [267, 151] on span "Aceptar" at bounding box center [263, 154] width 25 height 7
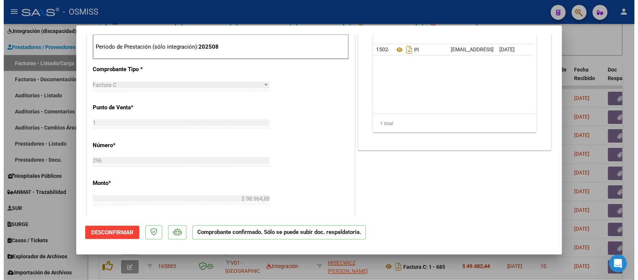
scroll to position [234, 0]
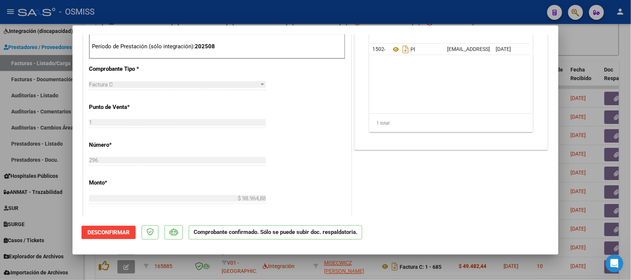
click at [597, 52] on div at bounding box center [315, 140] width 631 height 280
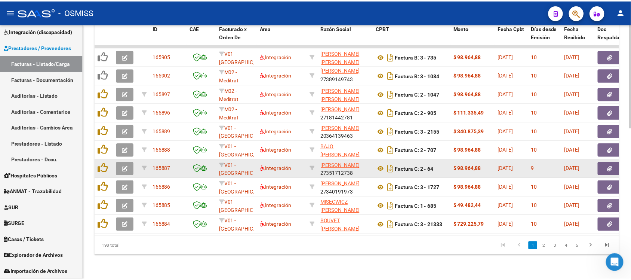
scroll to position [323, 0]
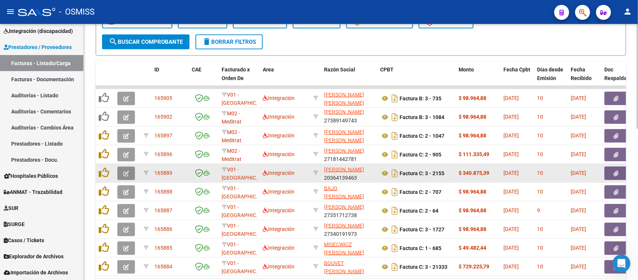
click at [132, 169] on button "button" at bounding box center [126, 172] width 18 height 13
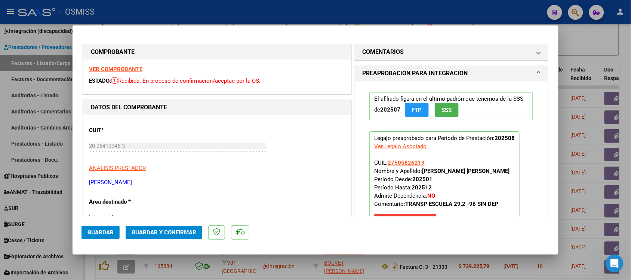
click at [607, 45] on div at bounding box center [315, 140] width 631 height 280
type input "$ 0,00"
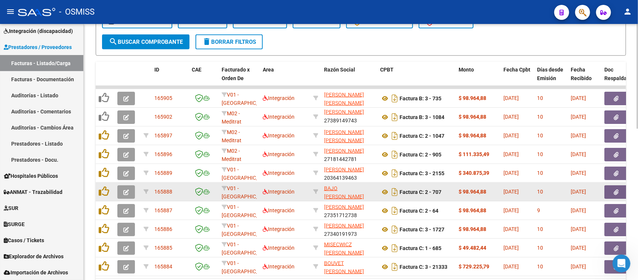
click at [122, 186] on button "button" at bounding box center [126, 191] width 18 height 13
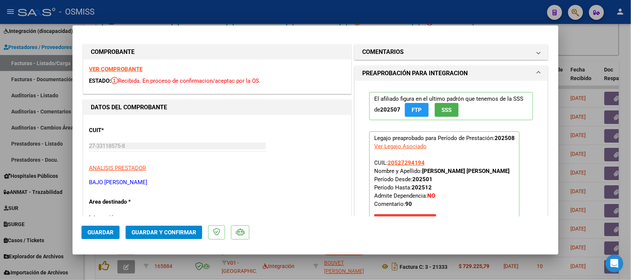
click at [132, 70] on strong "VER COMPROBANTE" at bounding box center [115, 69] width 53 height 7
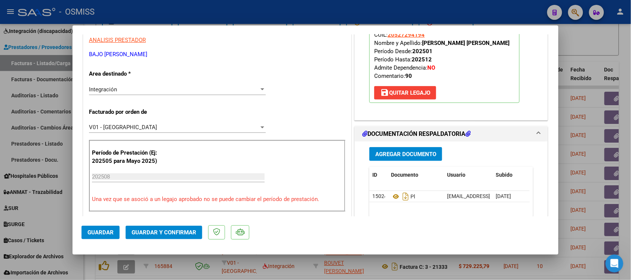
scroll to position [187, 0]
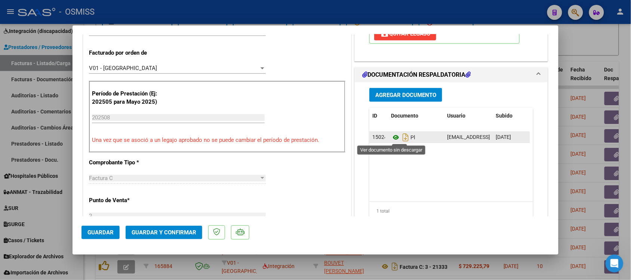
click at [391, 135] on icon at bounding box center [396, 137] width 10 height 9
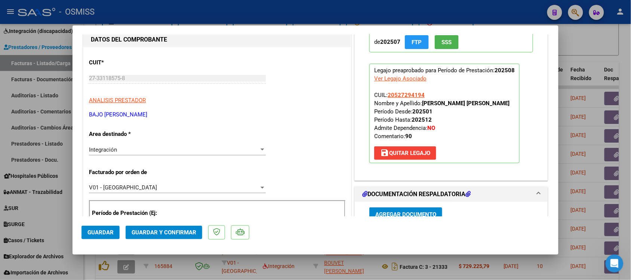
scroll to position [0, 0]
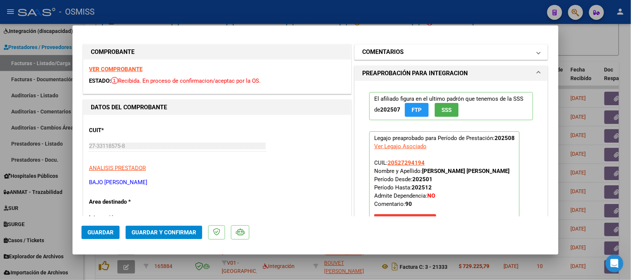
click at [373, 54] on h1 "COMENTARIOS" at bounding box center [382, 51] width 41 height 9
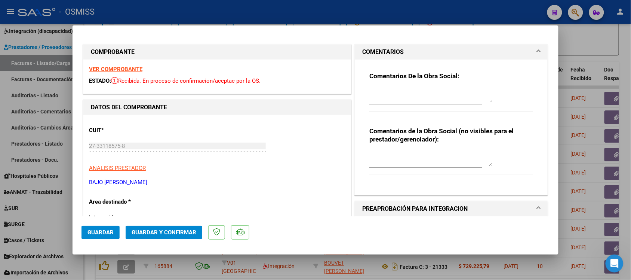
click at [373, 54] on h1 "COMENTARIOS" at bounding box center [382, 51] width 41 height 9
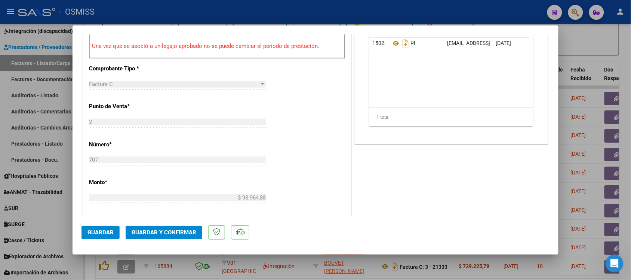
scroll to position [280, 0]
click at [183, 233] on span "Guardar y Confirmar" at bounding box center [164, 232] width 65 height 7
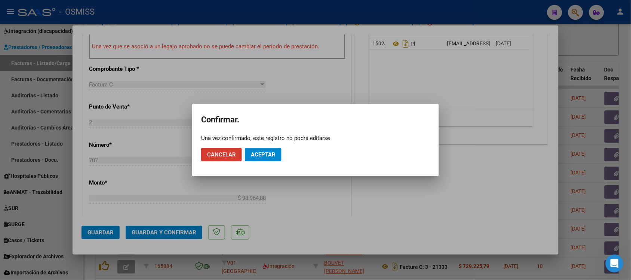
click at [277, 151] on button "Aceptar" at bounding box center [263, 154] width 37 height 13
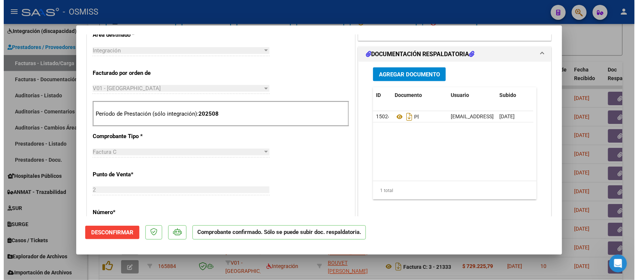
scroll to position [234, 0]
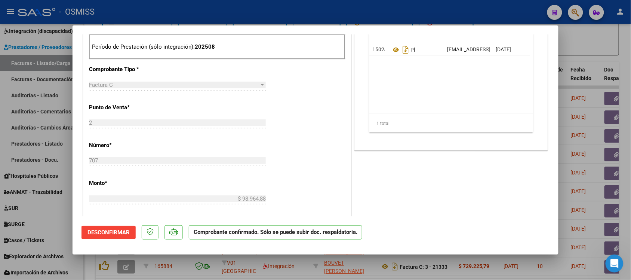
click at [580, 50] on div at bounding box center [315, 140] width 631 height 280
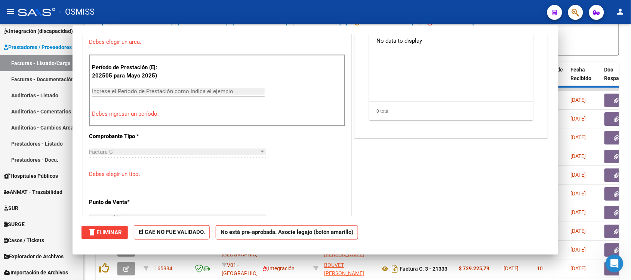
scroll to position [0, 0]
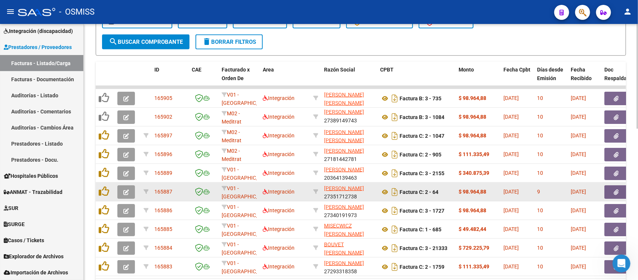
click at [129, 191] on button "button" at bounding box center [126, 191] width 18 height 13
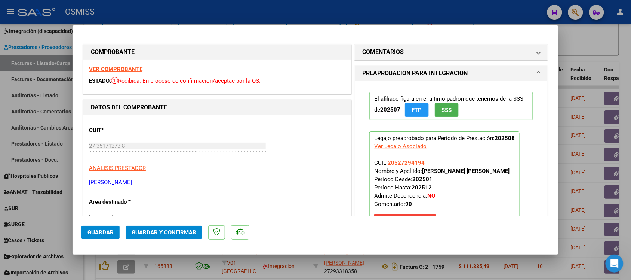
click at [122, 67] on strong "VER COMPROBANTE" at bounding box center [115, 69] width 53 height 7
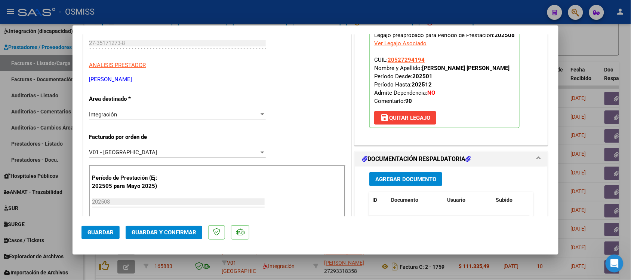
scroll to position [140, 0]
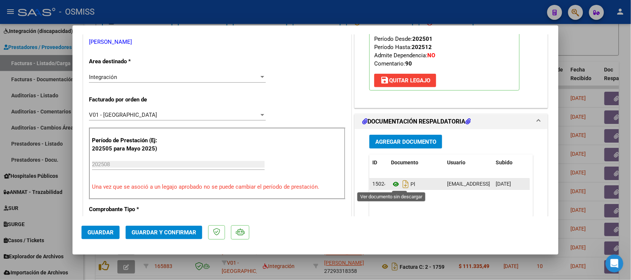
click at [391, 186] on icon at bounding box center [396, 183] width 10 height 9
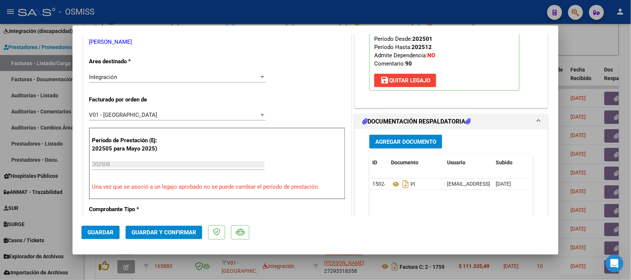
scroll to position [0, 0]
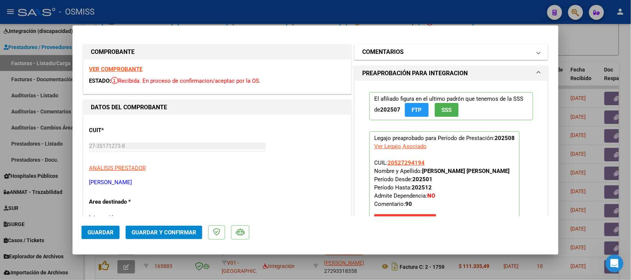
click at [372, 55] on h1 "COMENTARIOS" at bounding box center [382, 51] width 41 height 9
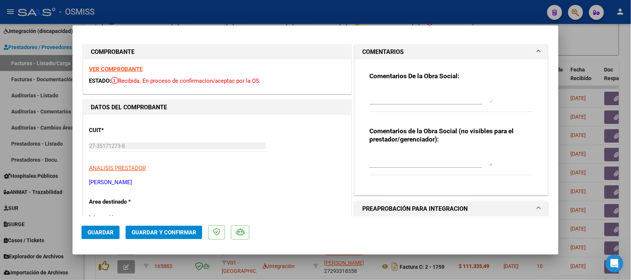
click at [371, 53] on h1 "COMENTARIOS" at bounding box center [382, 51] width 41 height 9
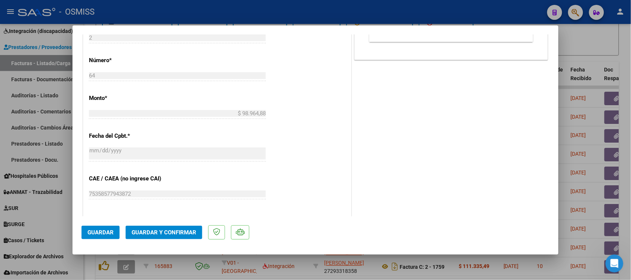
scroll to position [374, 0]
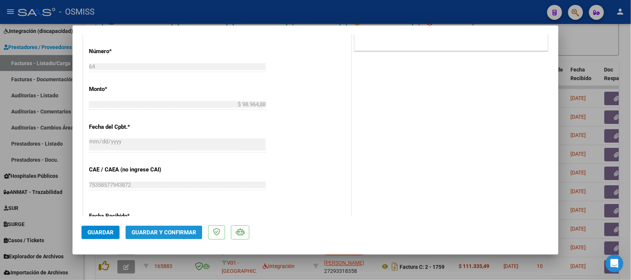
click at [181, 231] on span "Guardar y Confirmar" at bounding box center [164, 232] width 65 height 7
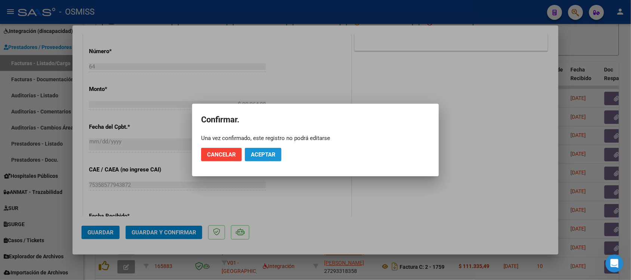
click at [259, 155] on span "Aceptar" at bounding box center [263, 154] width 25 height 7
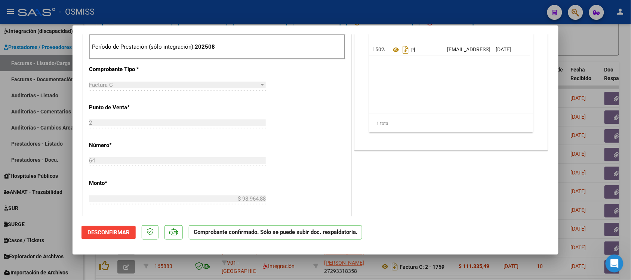
scroll to position [187, 0]
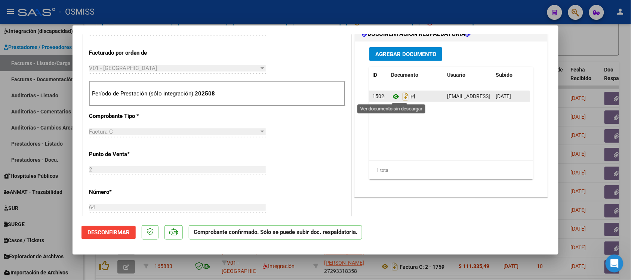
click at [393, 96] on icon at bounding box center [396, 96] width 10 height 9
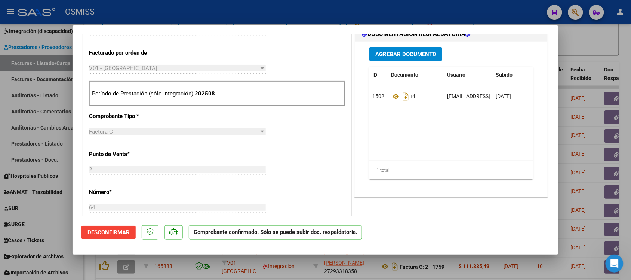
scroll to position [0, 0]
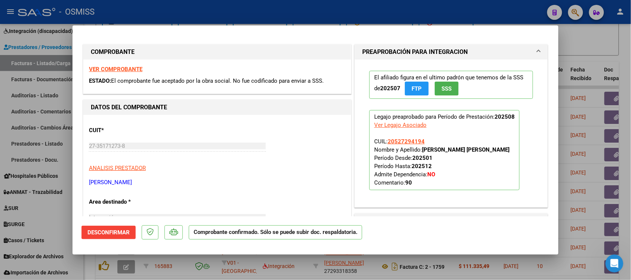
click at [129, 71] on strong "VER COMPROBANTE" at bounding box center [115, 69] width 53 height 7
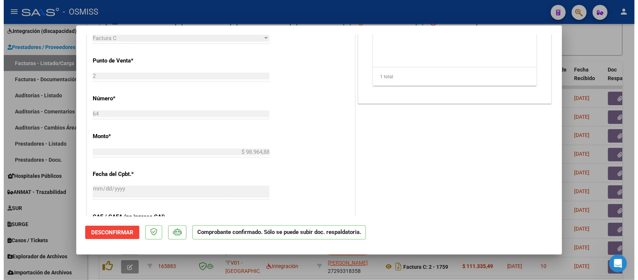
scroll to position [234, 0]
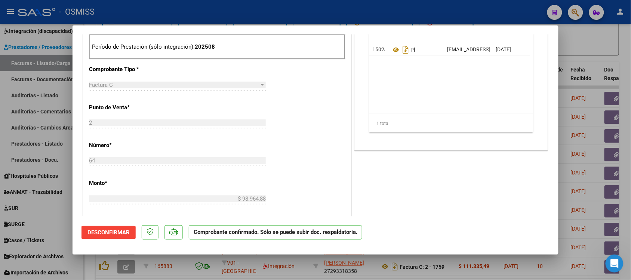
click at [617, 37] on div at bounding box center [315, 140] width 631 height 280
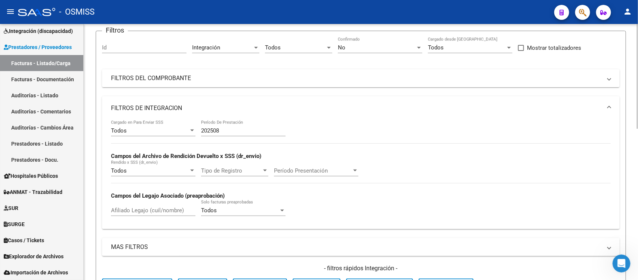
scroll to position [0, 0]
